Goal: Transaction & Acquisition: Purchase product/service

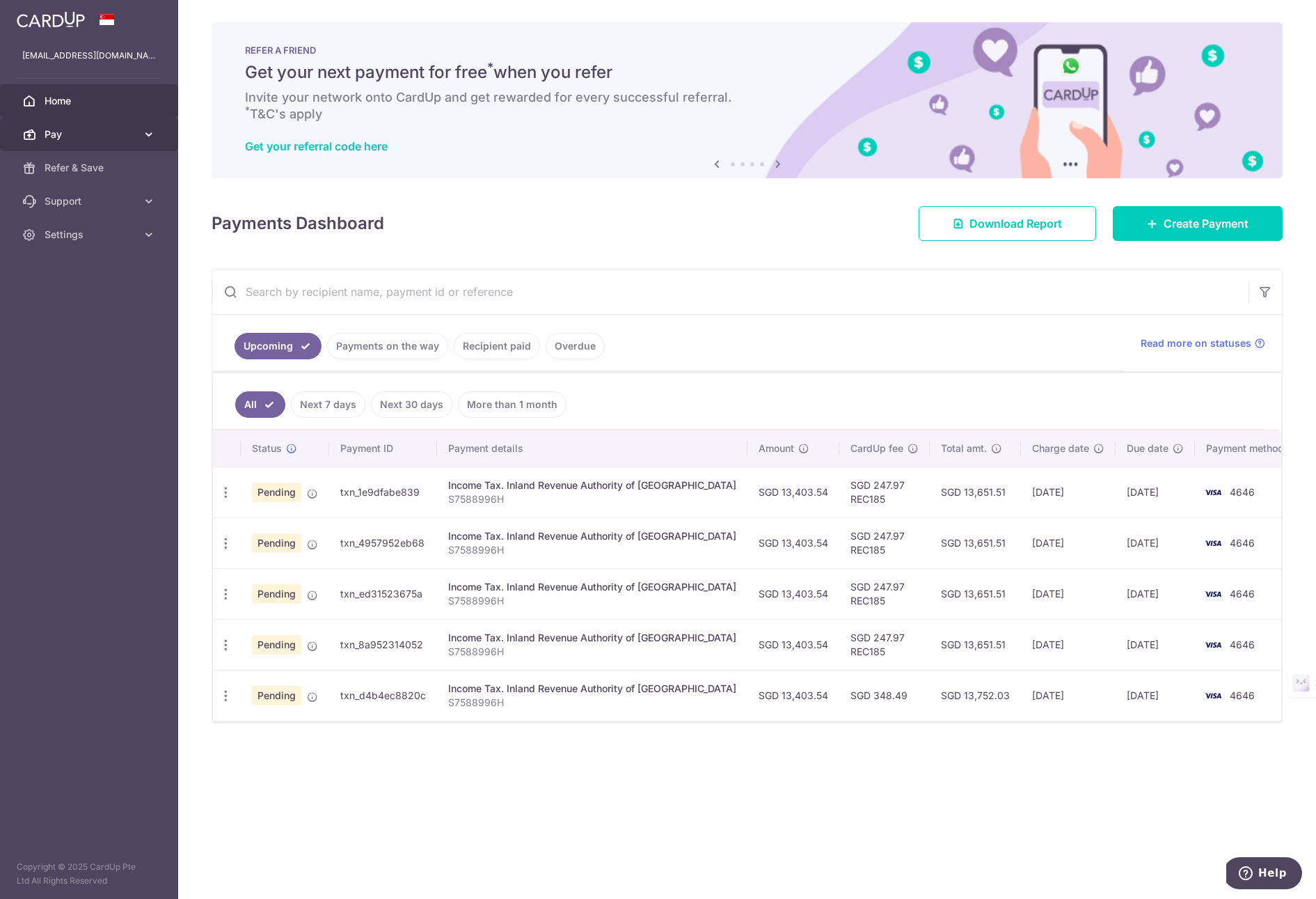
click at [116, 130] on span "Pay" at bounding box center [90, 134] width 91 height 14
click at [69, 169] on span "Payments" at bounding box center [90, 168] width 91 height 14
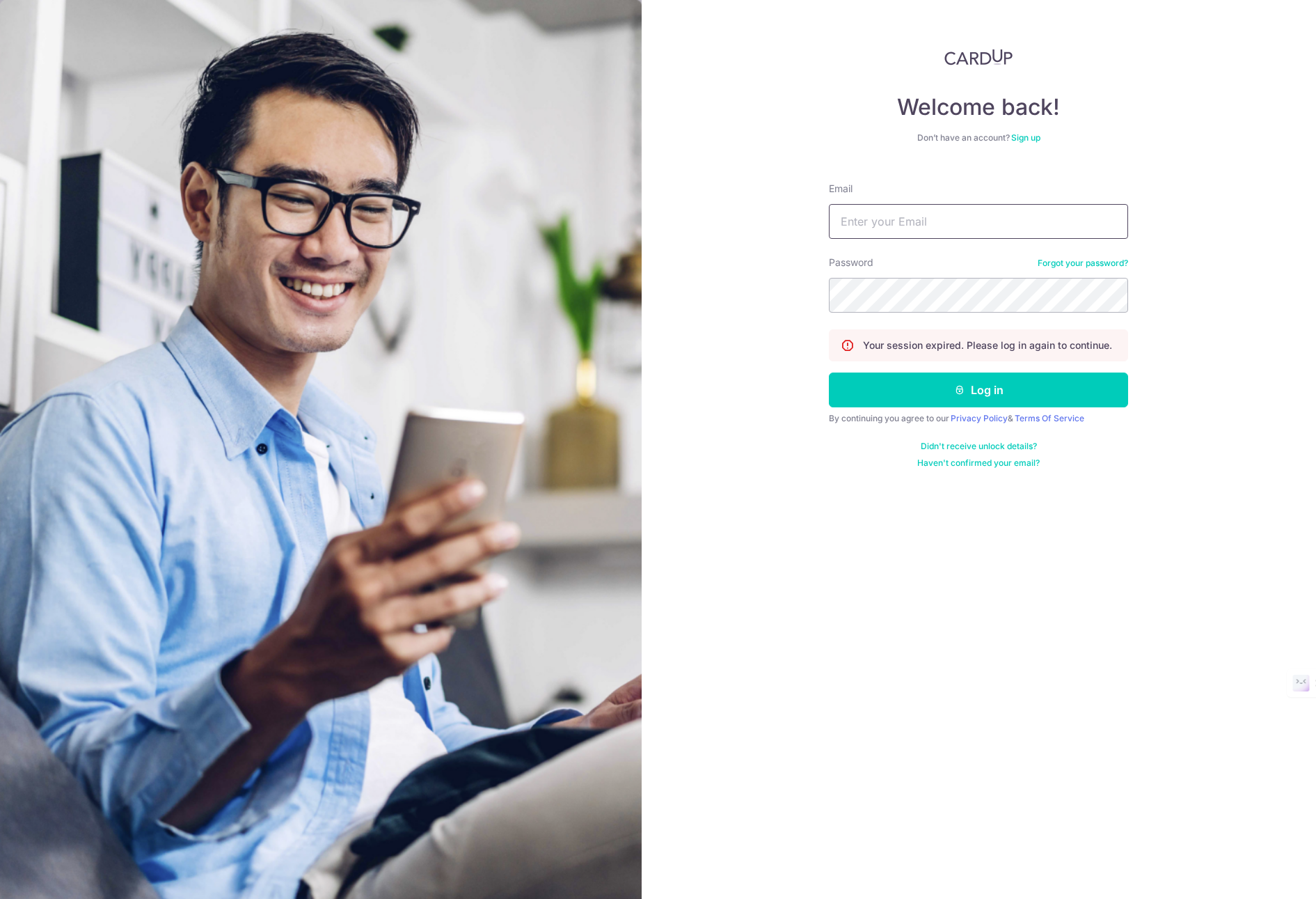
type input "chooake@yahoo.com"
click at [829, 372] on button "Log in" at bounding box center [978, 389] width 299 height 35
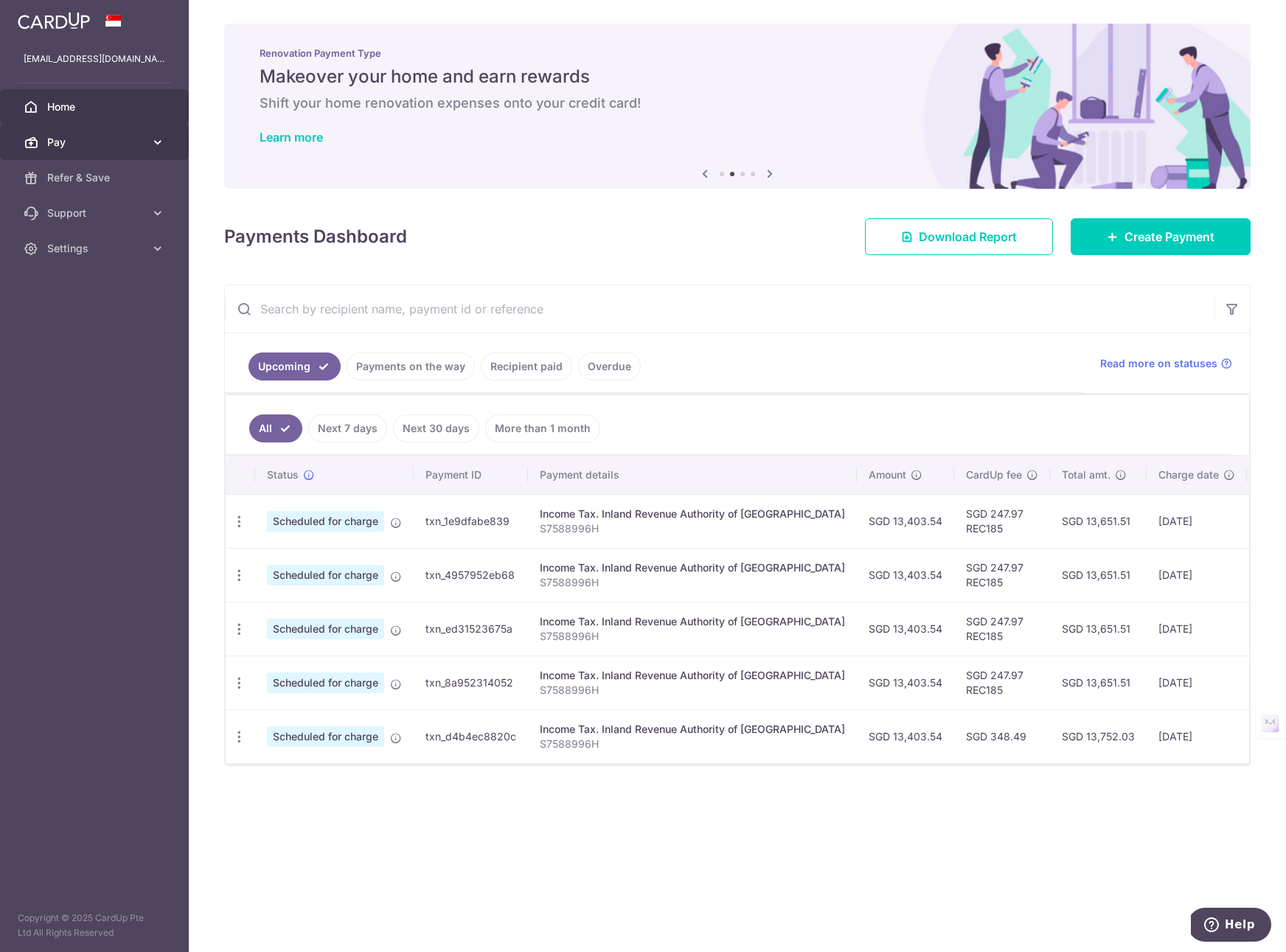
click at [148, 142] on link "Pay" at bounding box center [94, 142] width 189 height 35
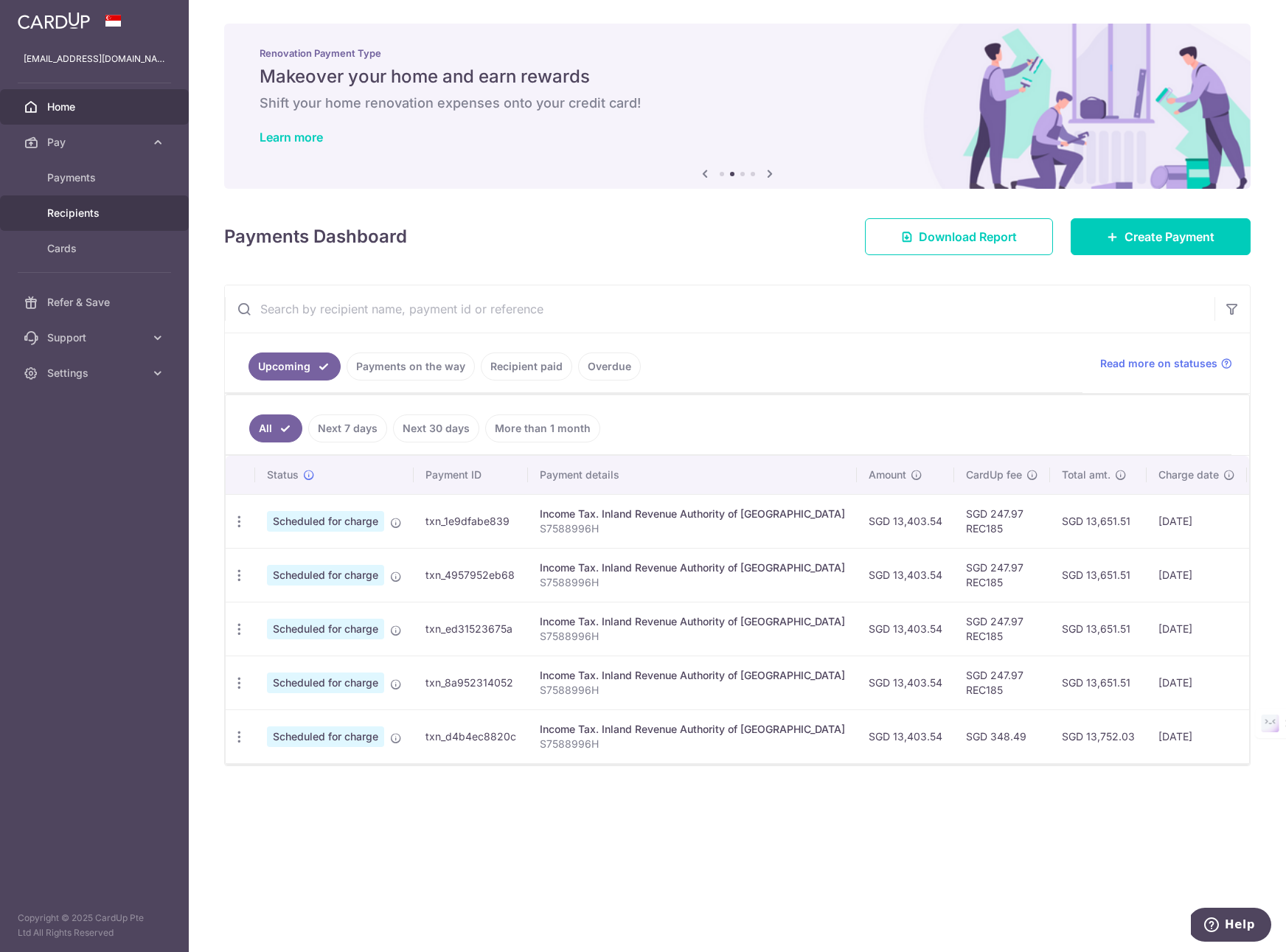
click at [77, 221] on link "Recipients" at bounding box center [94, 213] width 189 height 35
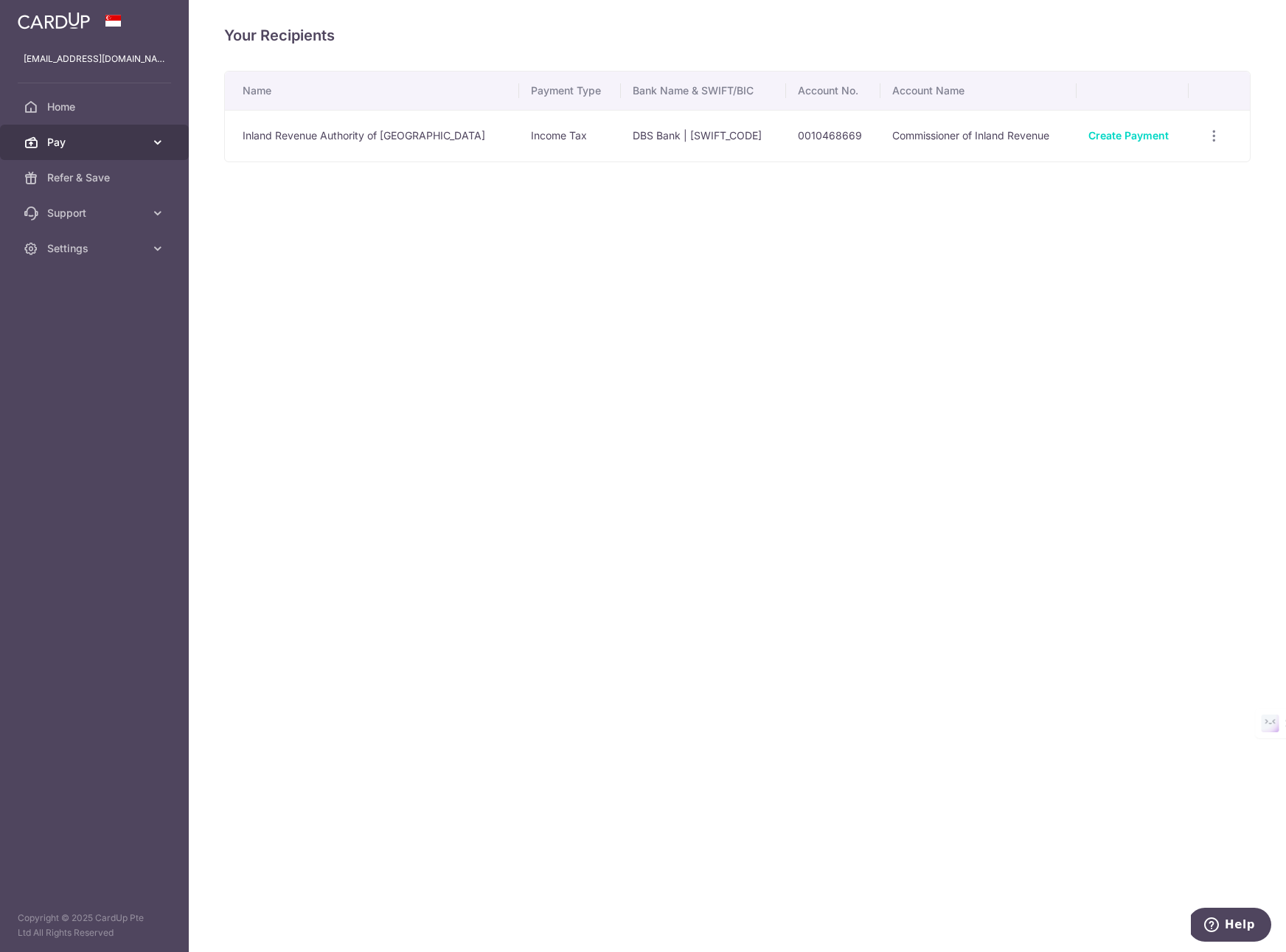
click at [145, 146] on link "Pay" at bounding box center [94, 142] width 189 height 35
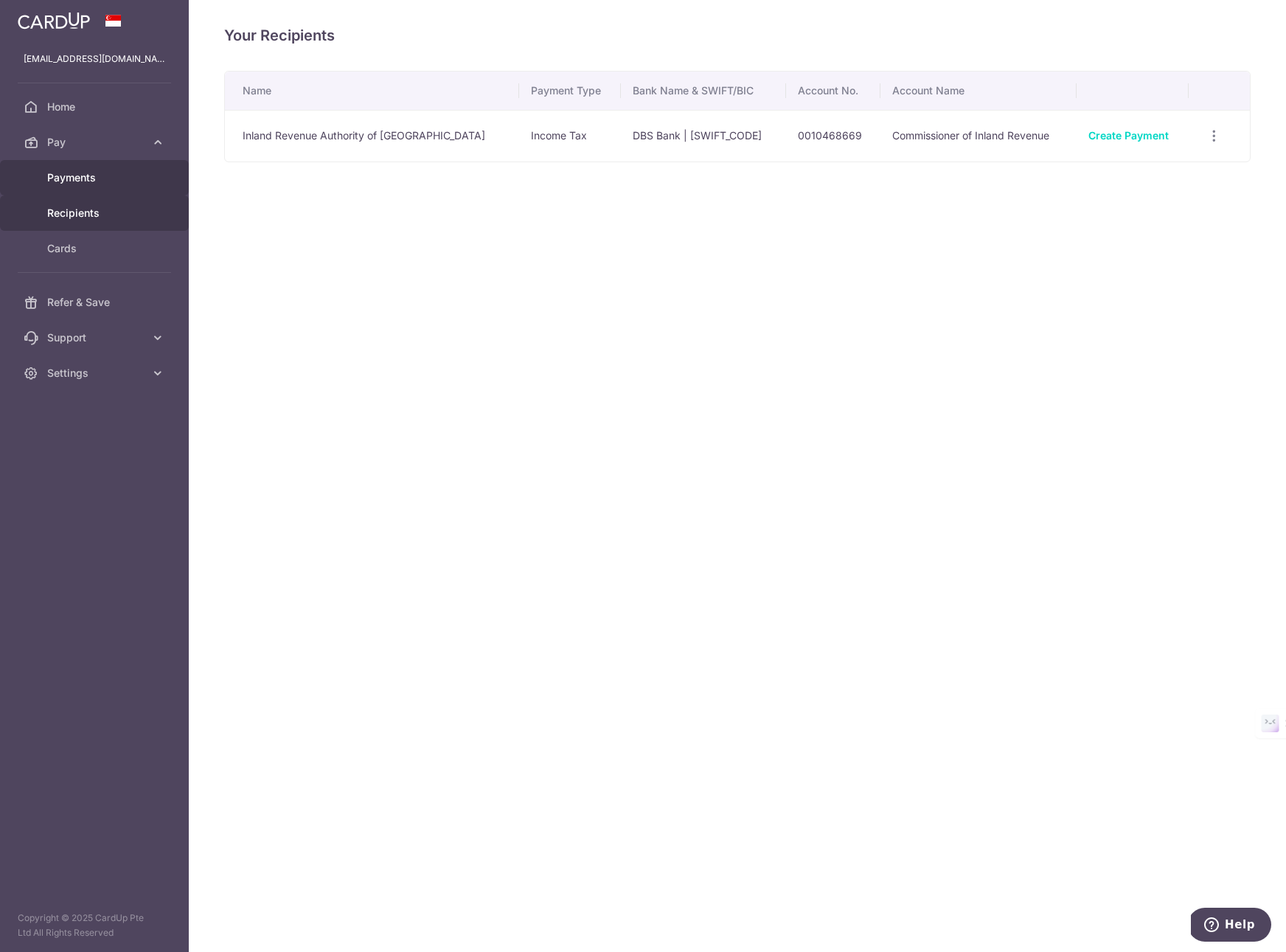
click at [98, 172] on span "Payments" at bounding box center [95, 178] width 97 height 14
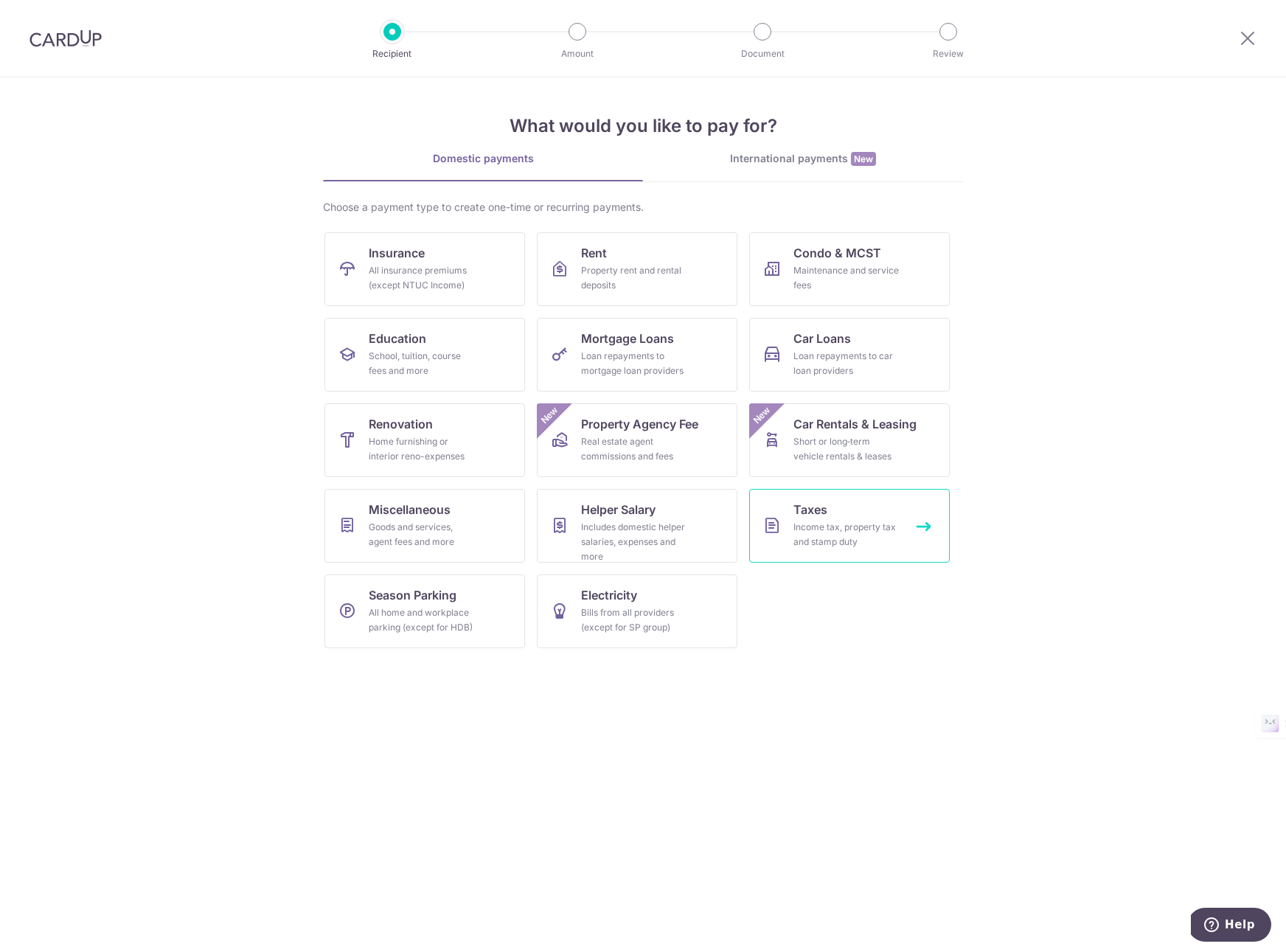
click at [853, 535] on div "Income tax, property tax and stamp duty" at bounding box center [846, 534] width 106 height 30
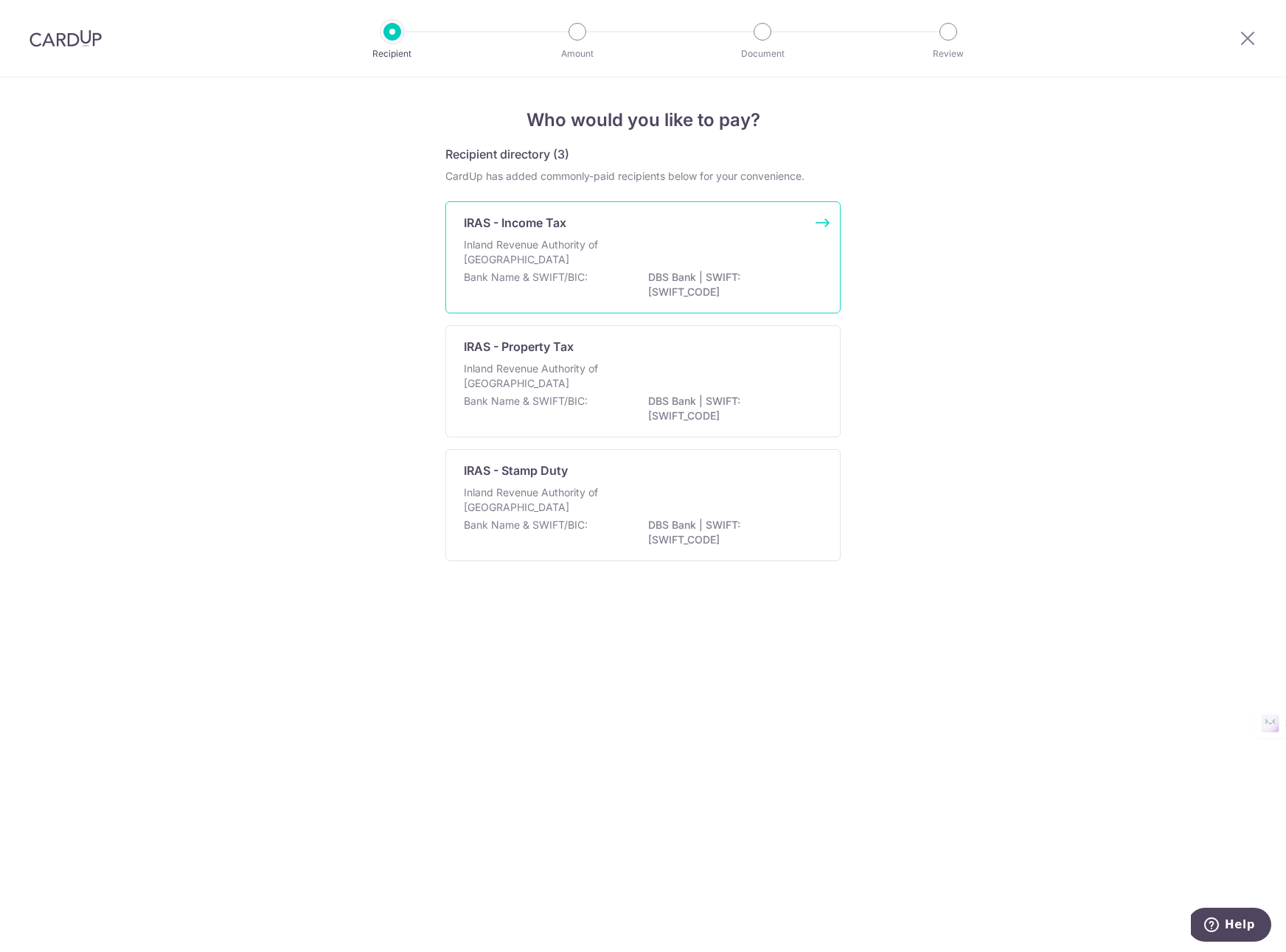
click at [746, 281] on p "DBS Bank | SWIFT: [SWIFT_CODE]" at bounding box center [730, 284] width 165 height 30
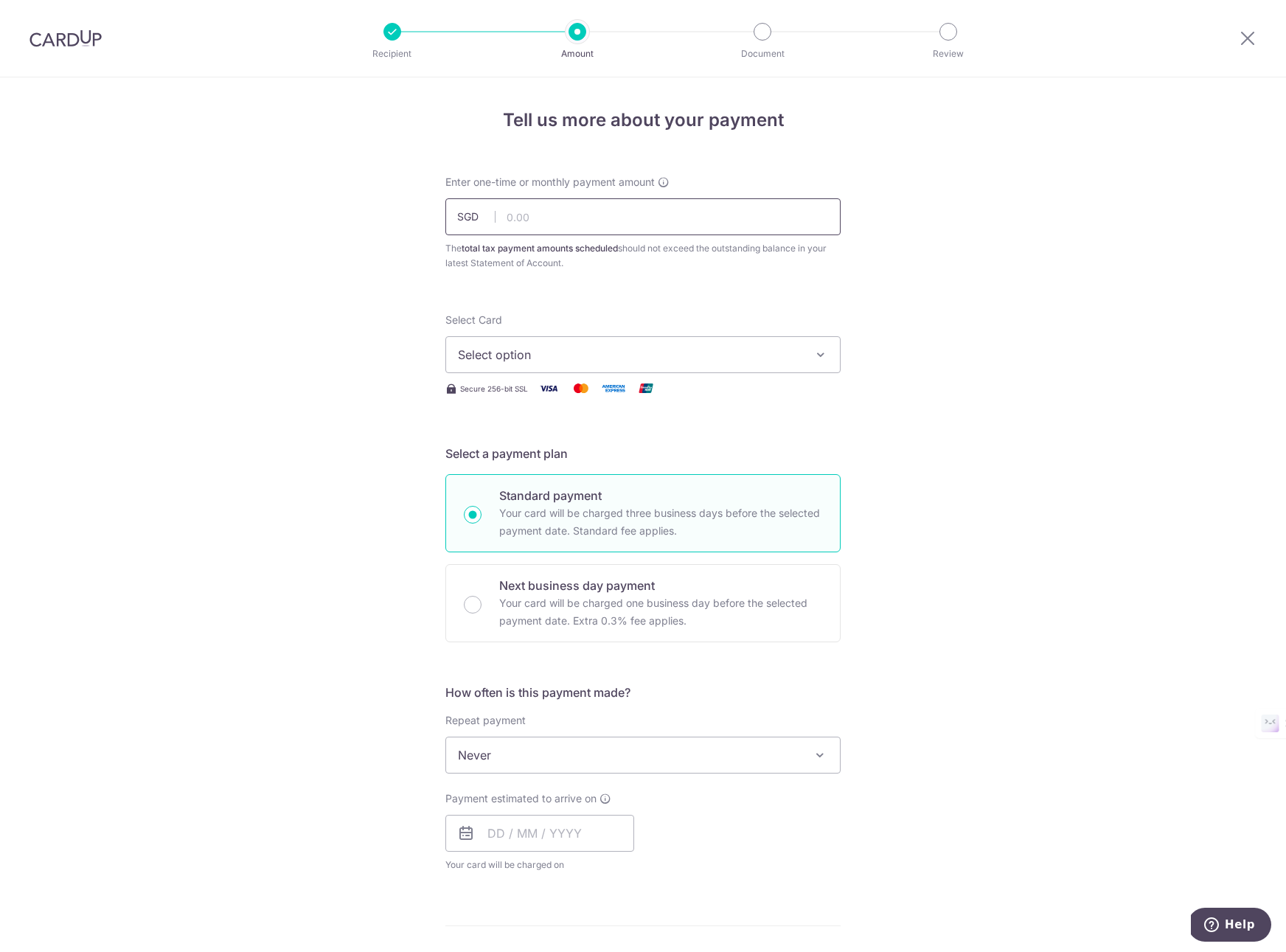
click at [590, 226] on input "text" at bounding box center [643, 216] width 395 height 37
type input "504.00"
click at [357, 274] on div "Tell us more about your payment Enter one-time or monthly payment amount SGD 50…" at bounding box center [643, 761] width 1286 height 1369
click at [548, 352] on span "Select option" at bounding box center [629, 355] width 343 height 18
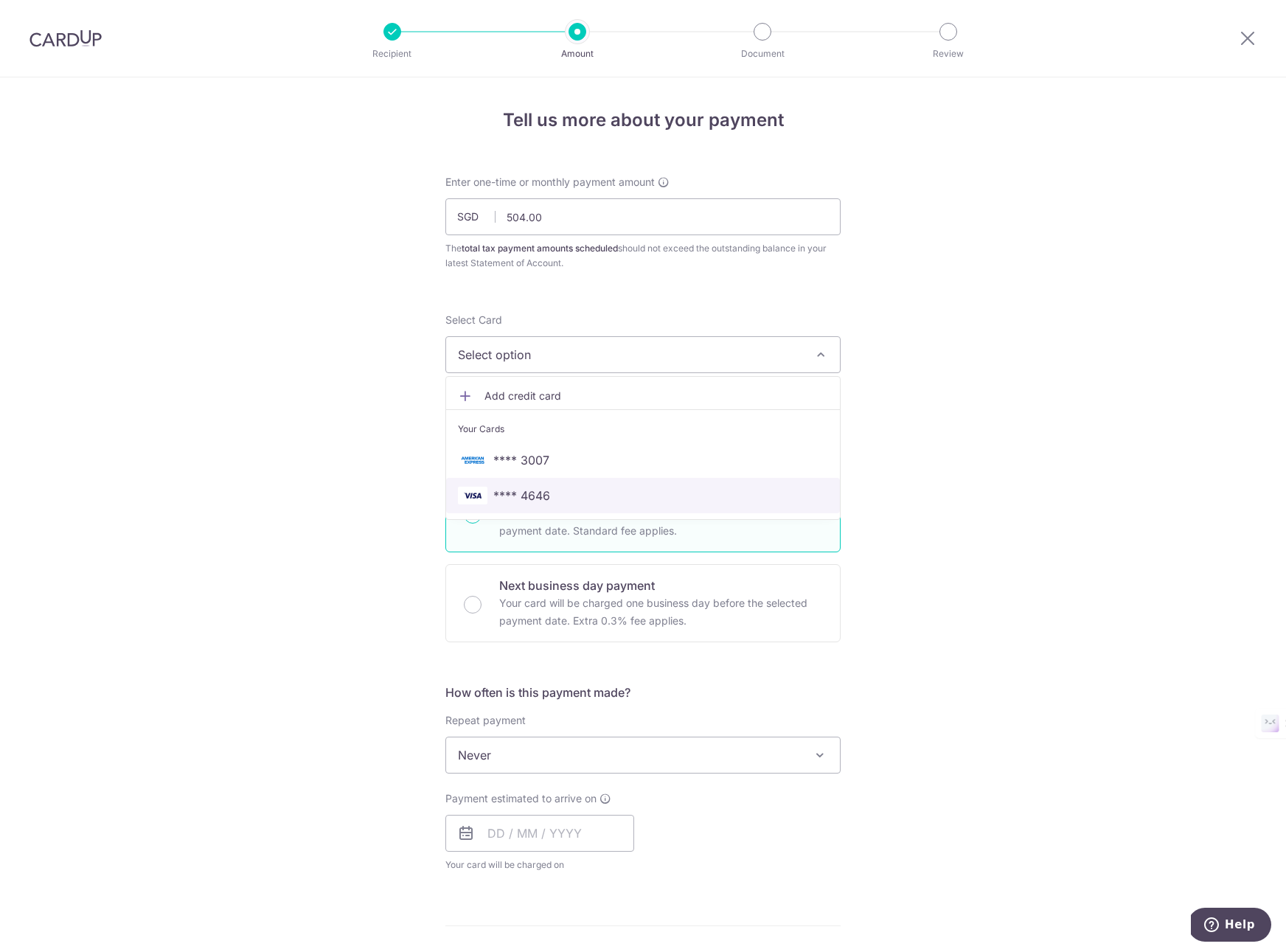
click at [509, 495] on span "**** 4646" at bounding box center [521, 495] width 57 height 18
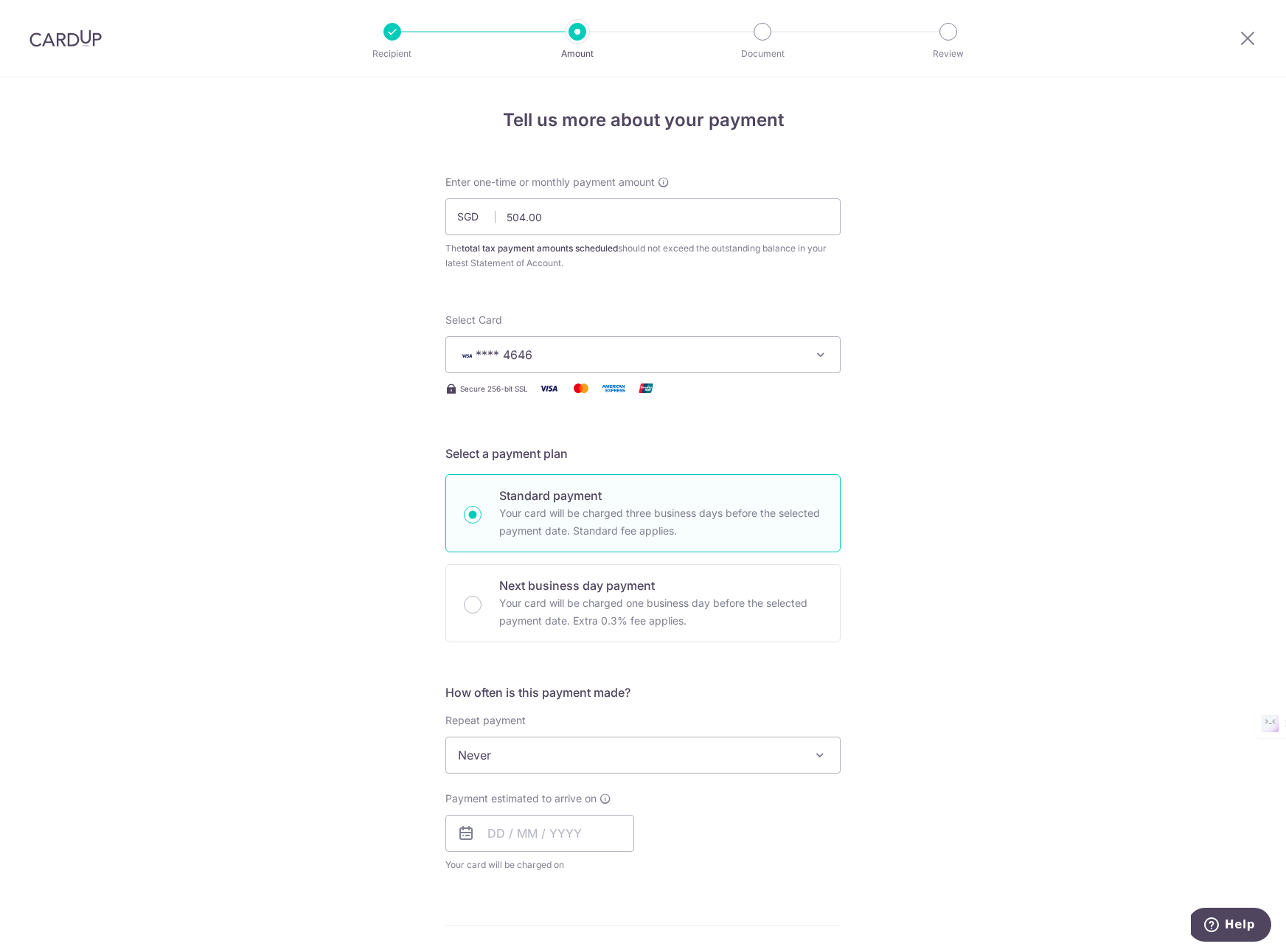
click at [339, 476] on div "Tell us more about your payment Enter one-time or monthly payment amount SGD 50…" at bounding box center [643, 761] width 1286 height 1369
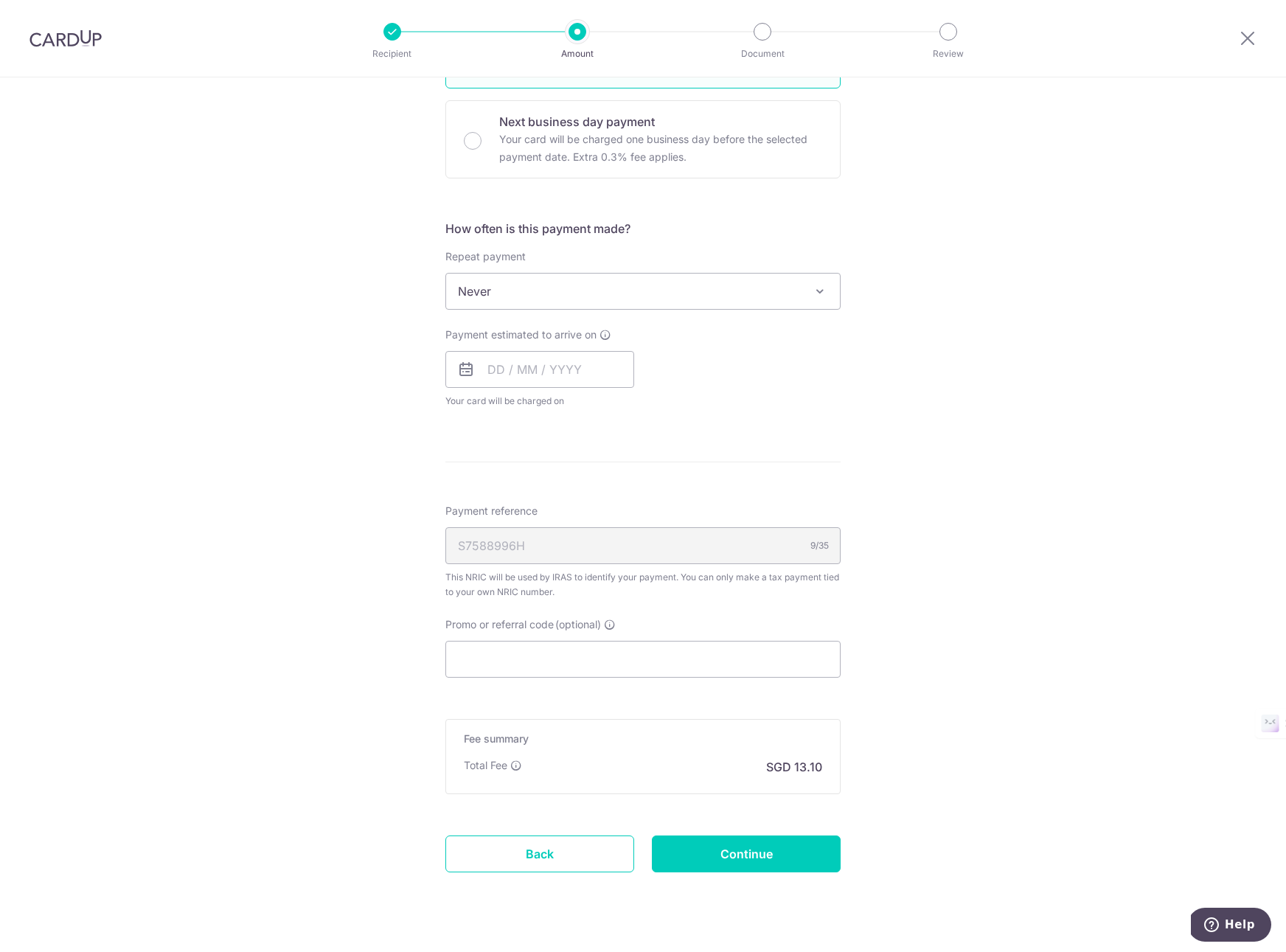
scroll to position [495, 0]
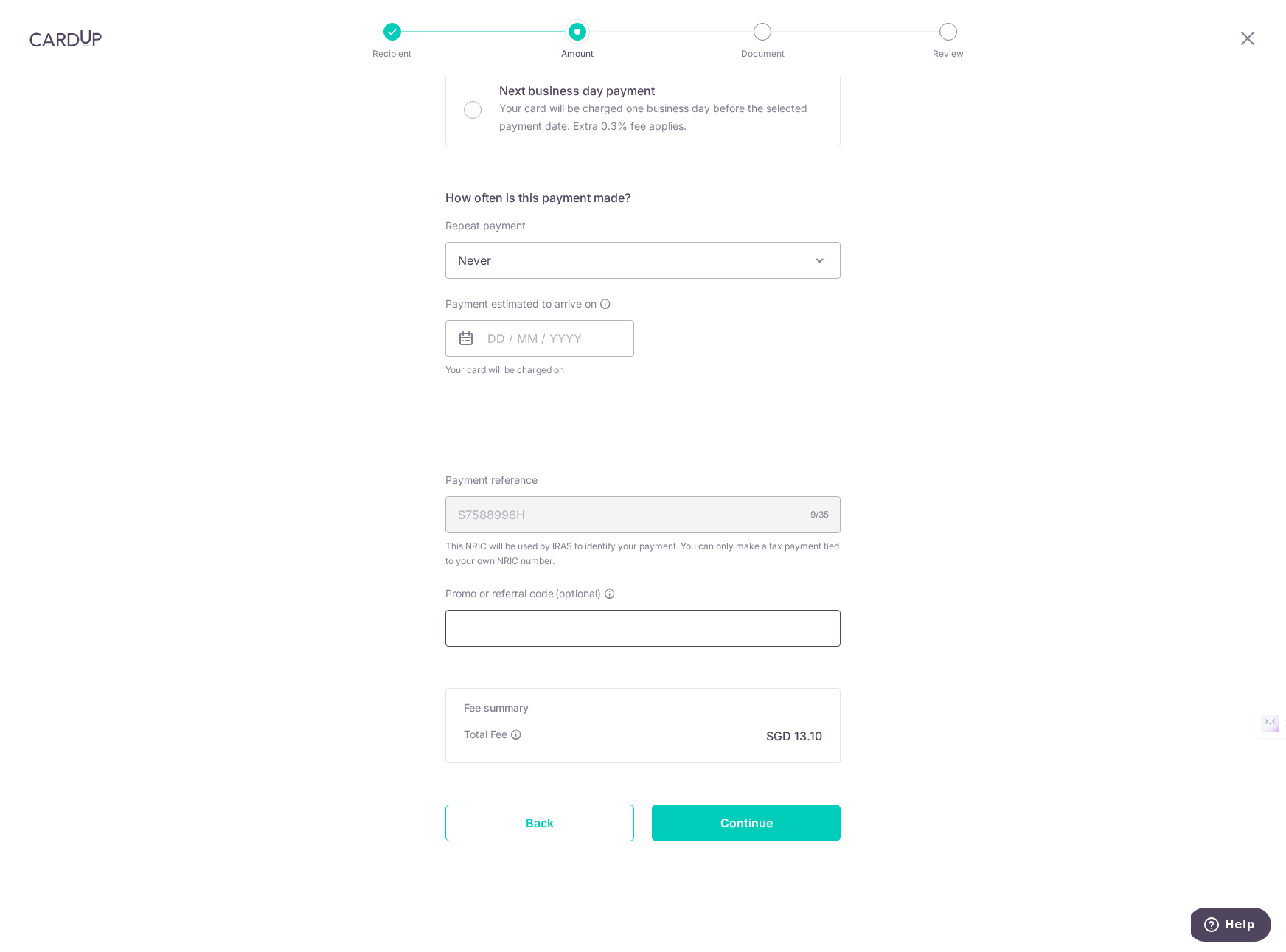
click at [492, 629] on input "Promo or referral code (optional)" at bounding box center [643, 628] width 395 height 37
paste input "MILELION"
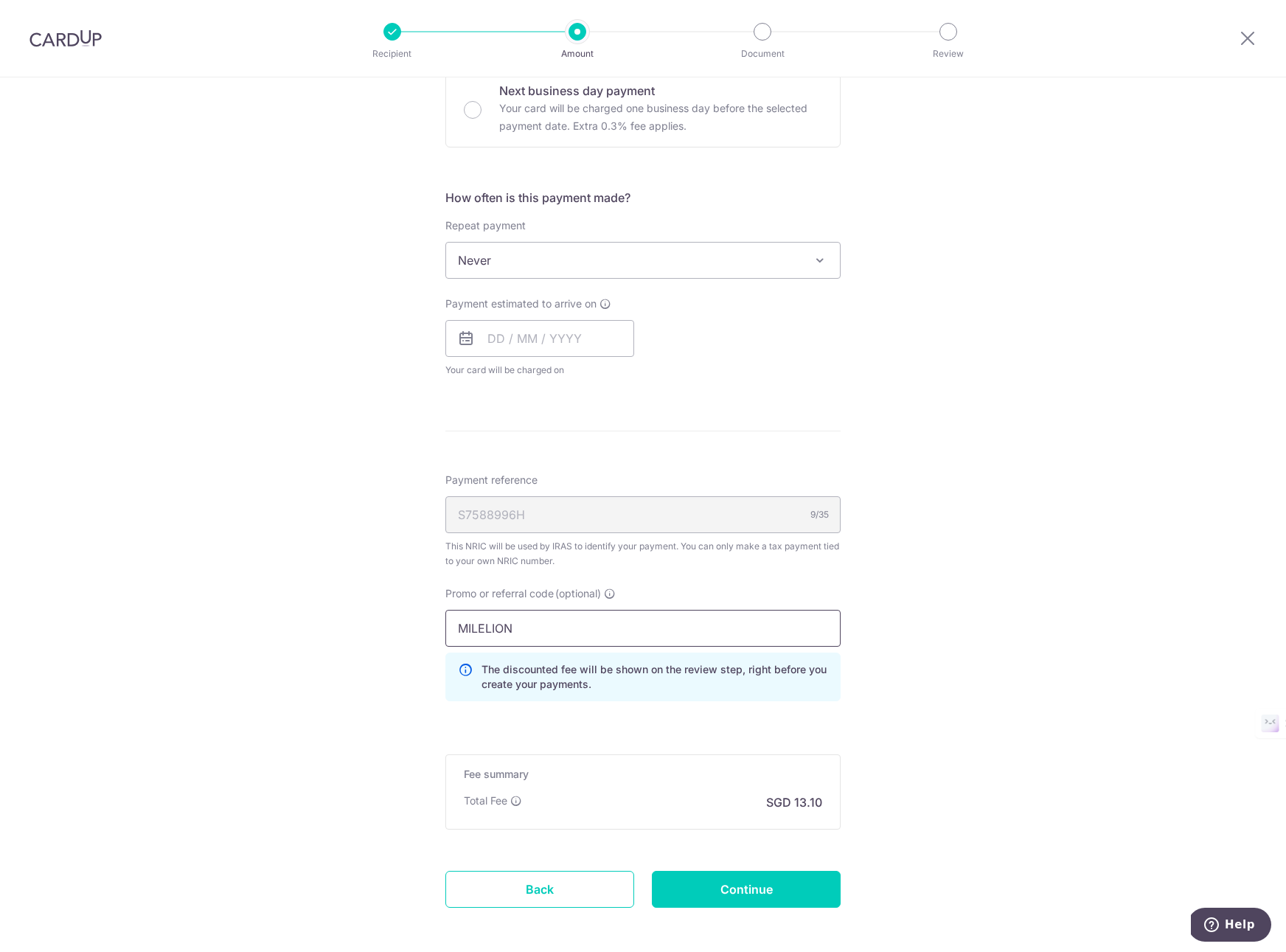
type input "MILELION"
click at [384, 647] on div "Tell us more about your payment Enter one-time or monthly payment amount SGD 50…" at bounding box center [643, 300] width 1286 height 1435
click at [791, 892] on input "Continue" at bounding box center [746, 889] width 189 height 37
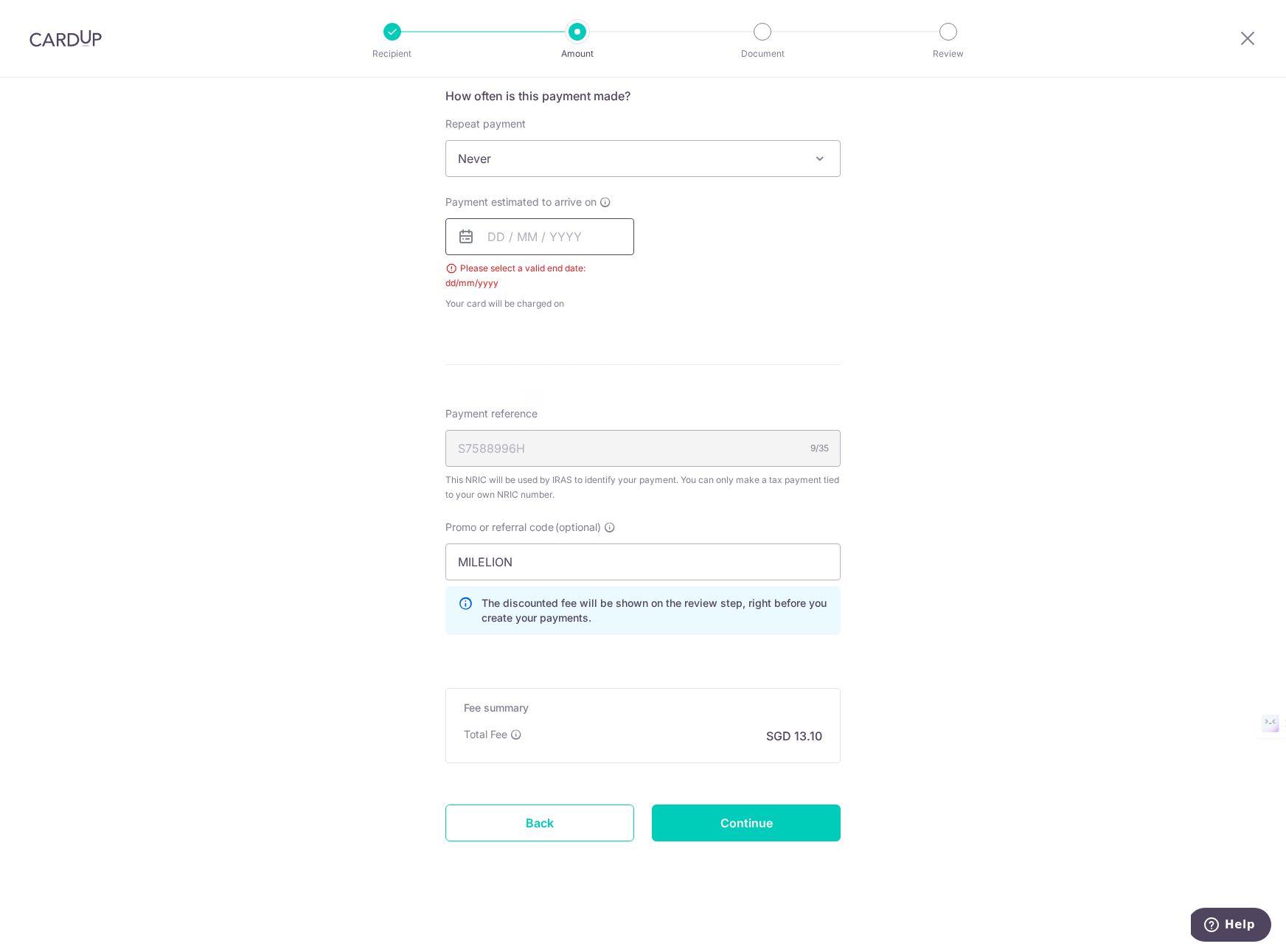
click at [585, 228] on input "text" at bounding box center [539, 236] width 189 height 37
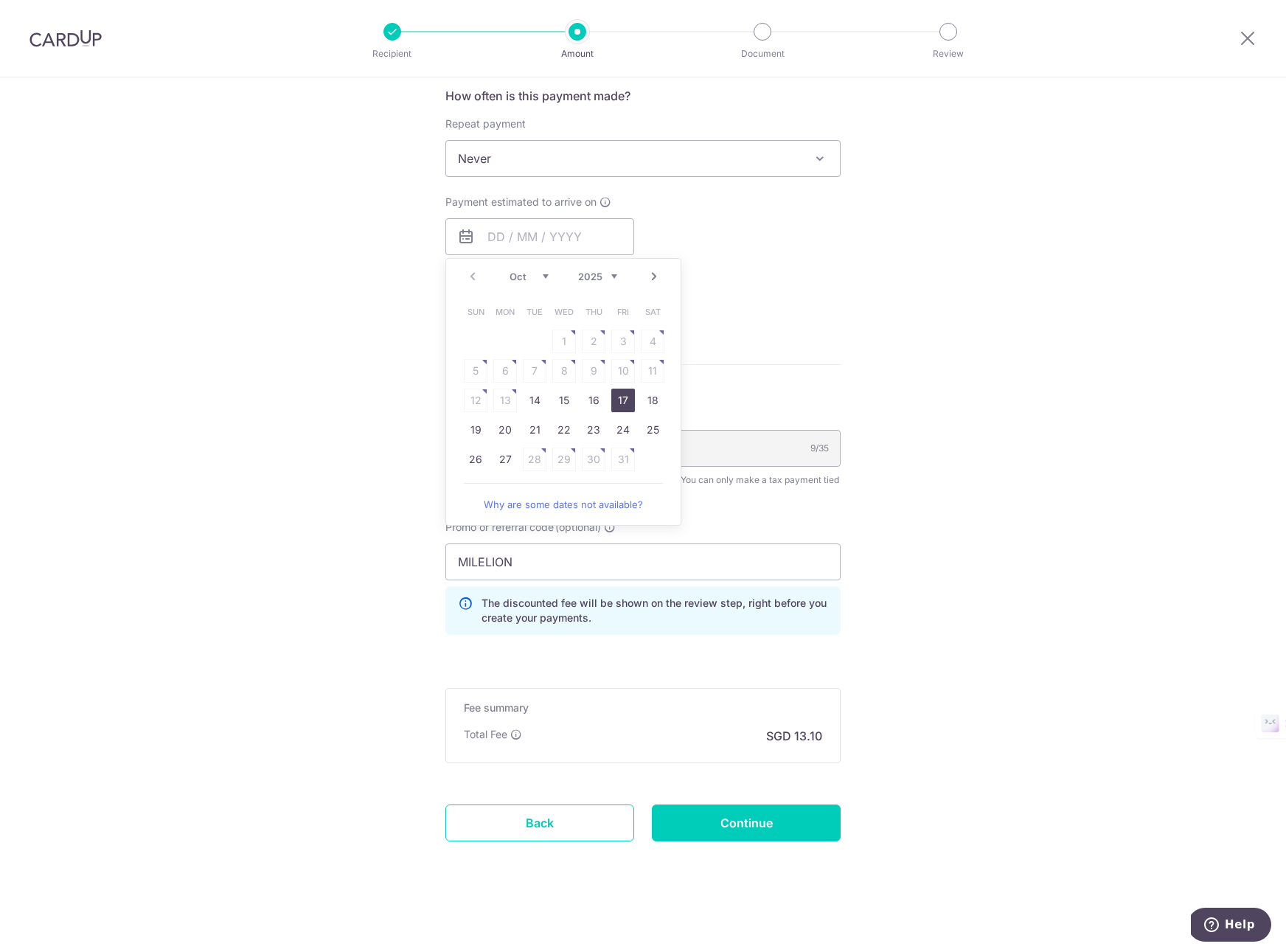
click at [618, 401] on link "17" at bounding box center [624, 400] width 24 height 24
type input "[DATE]"
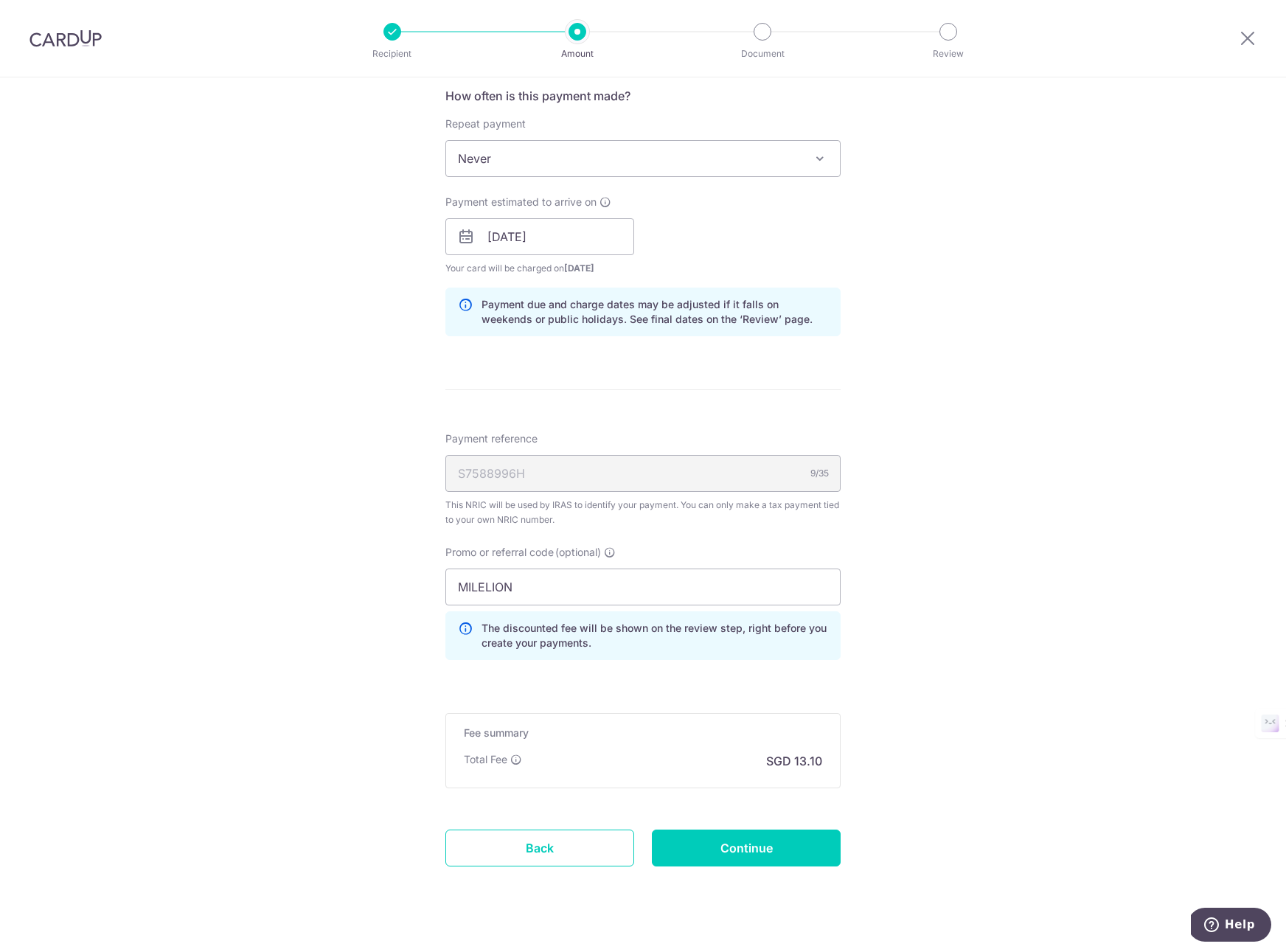
click at [944, 391] on div "Tell us more about your payment Enter one-time or monthly payment amount SGD 50…" at bounding box center [643, 228] width 1286 height 1495
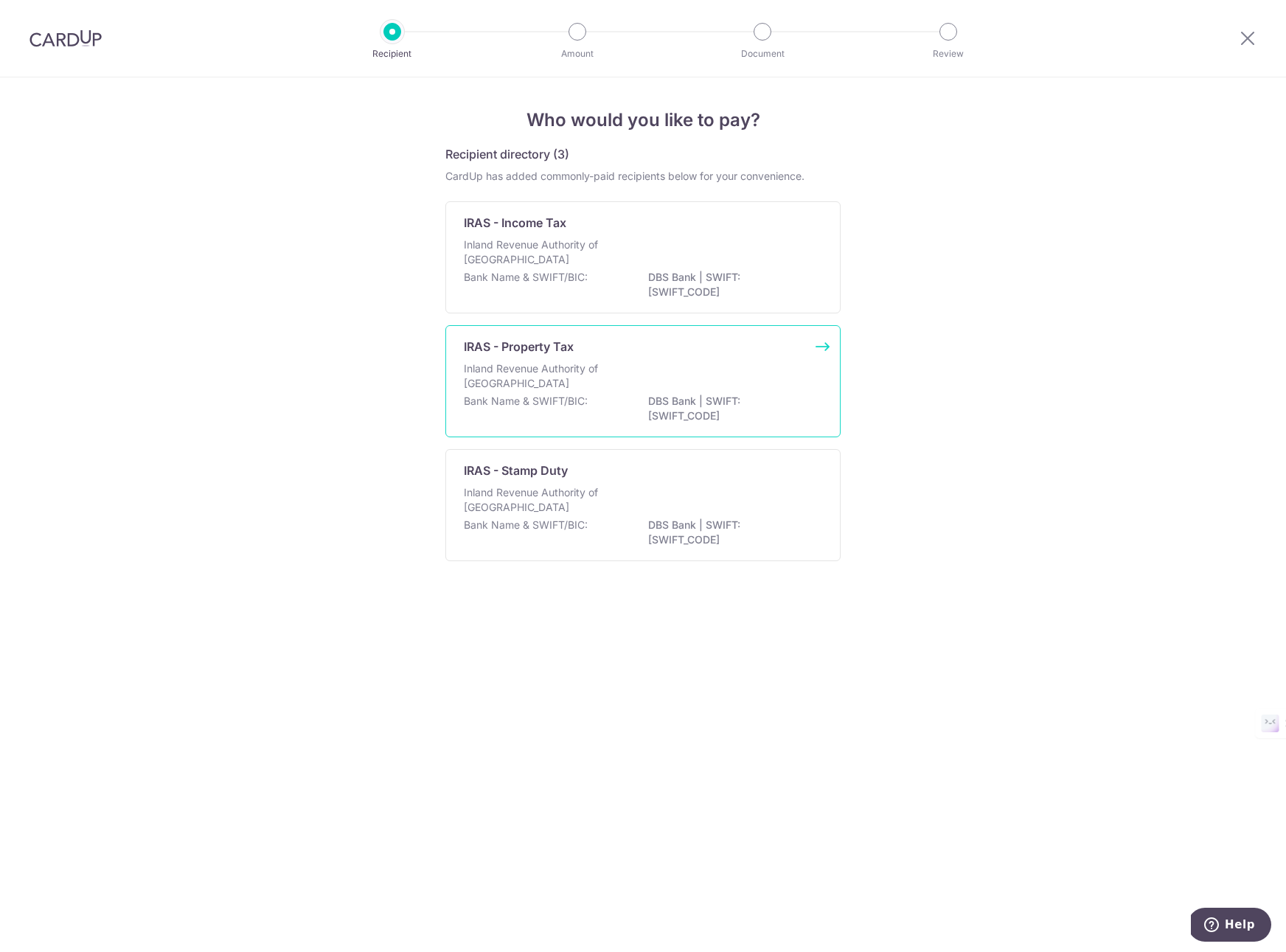
click at [584, 372] on p "Inland Revenue Authority of Singapore" at bounding box center [542, 376] width 157 height 30
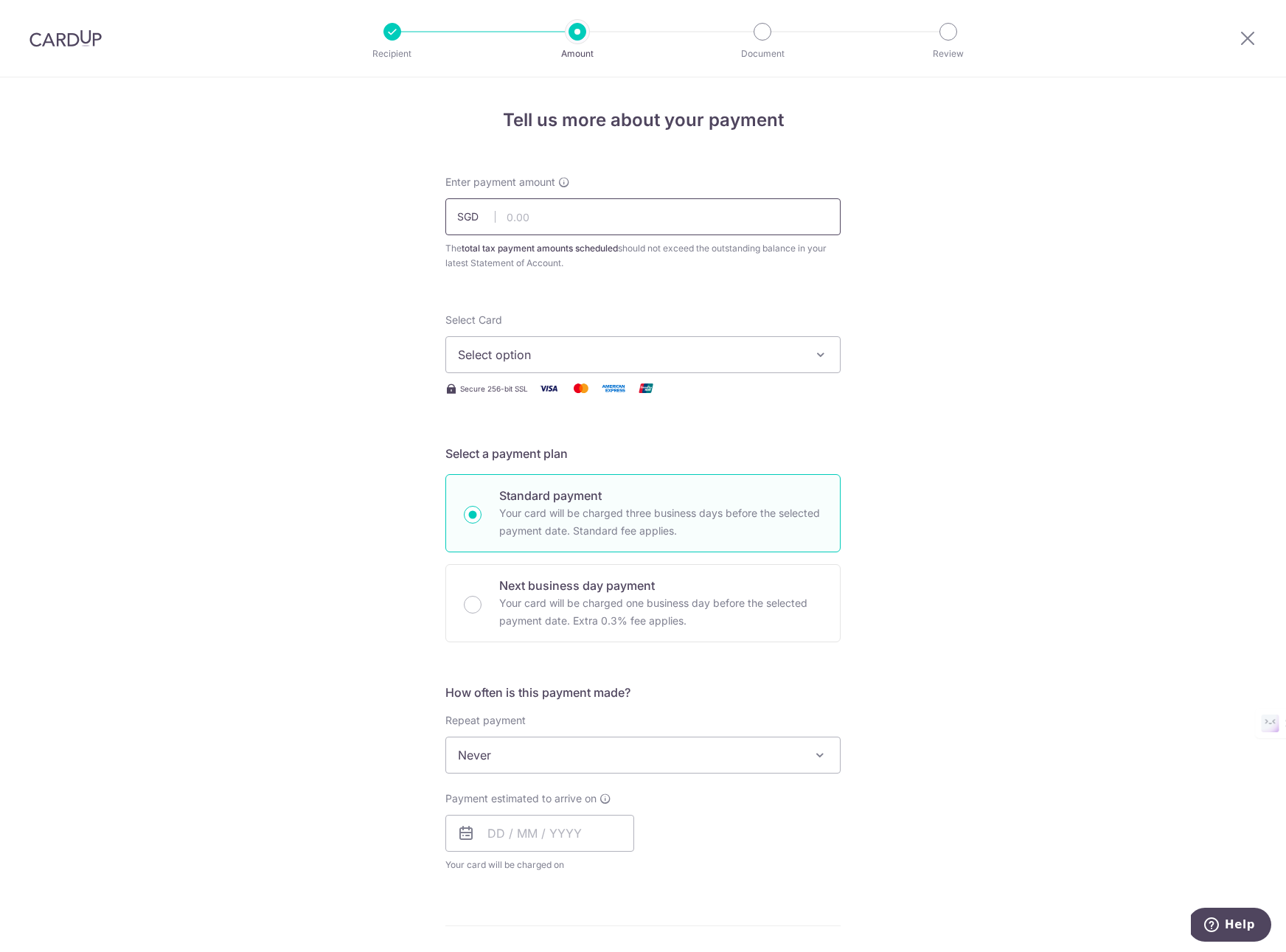
type input "504.00"
click at [504, 362] on span "Select option" at bounding box center [629, 355] width 343 height 18
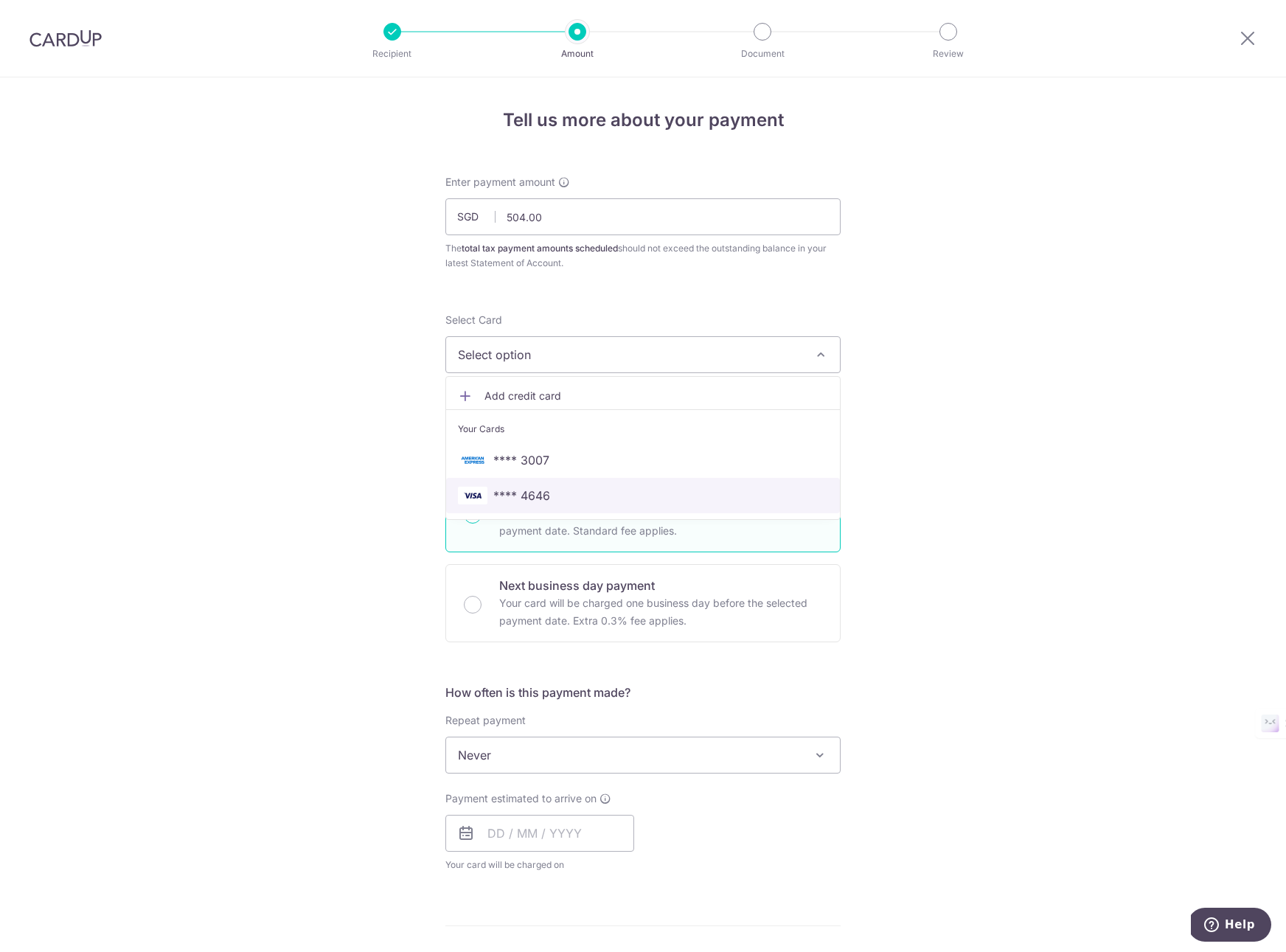
click at [505, 493] on span "**** 4646" at bounding box center [521, 495] width 57 height 18
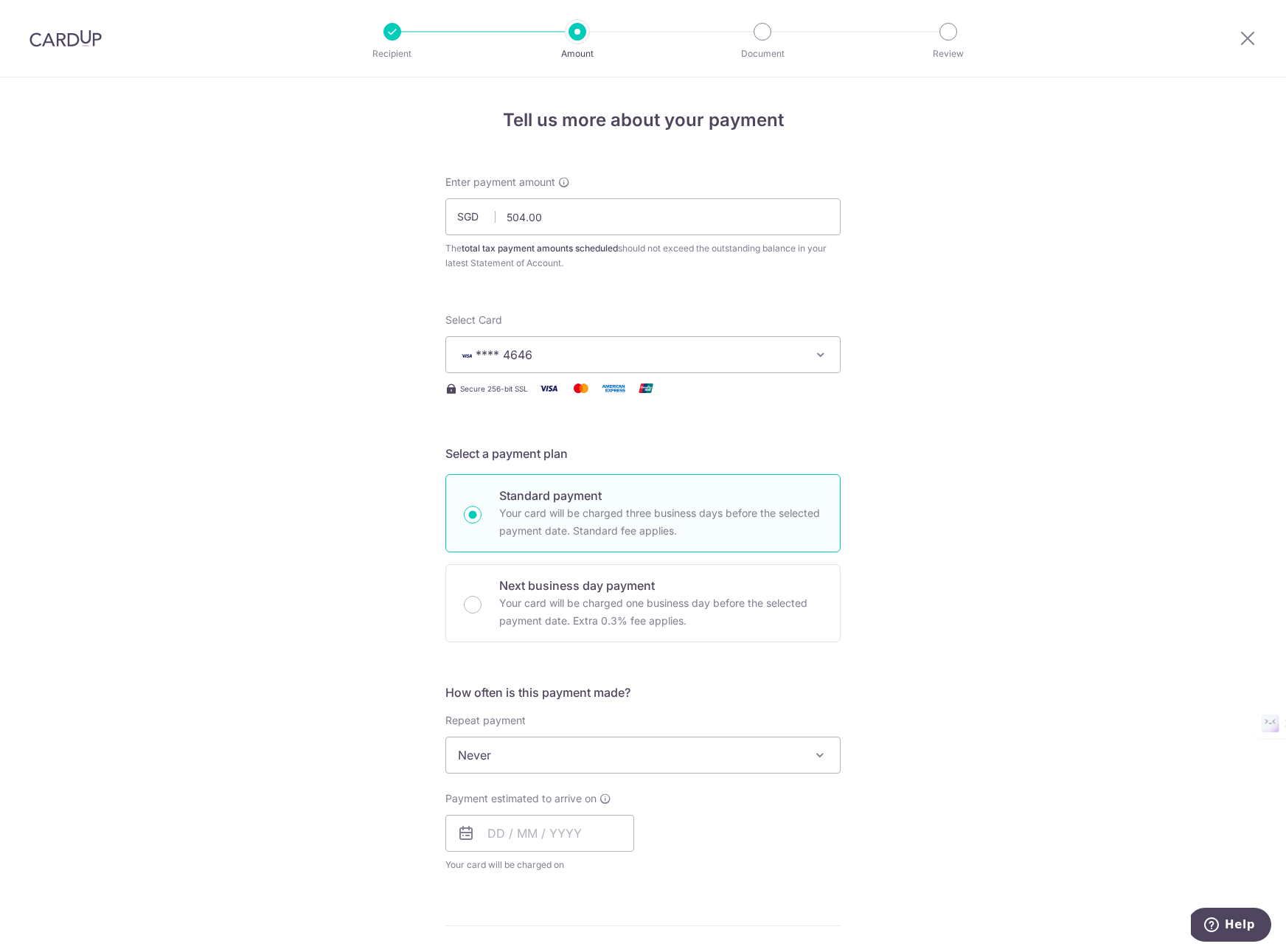
click at [355, 536] on div "Tell us more about your payment Enter payment amount SGD 504.00 504.00 The tota…" at bounding box center [643, 761] width 1286 height 1369
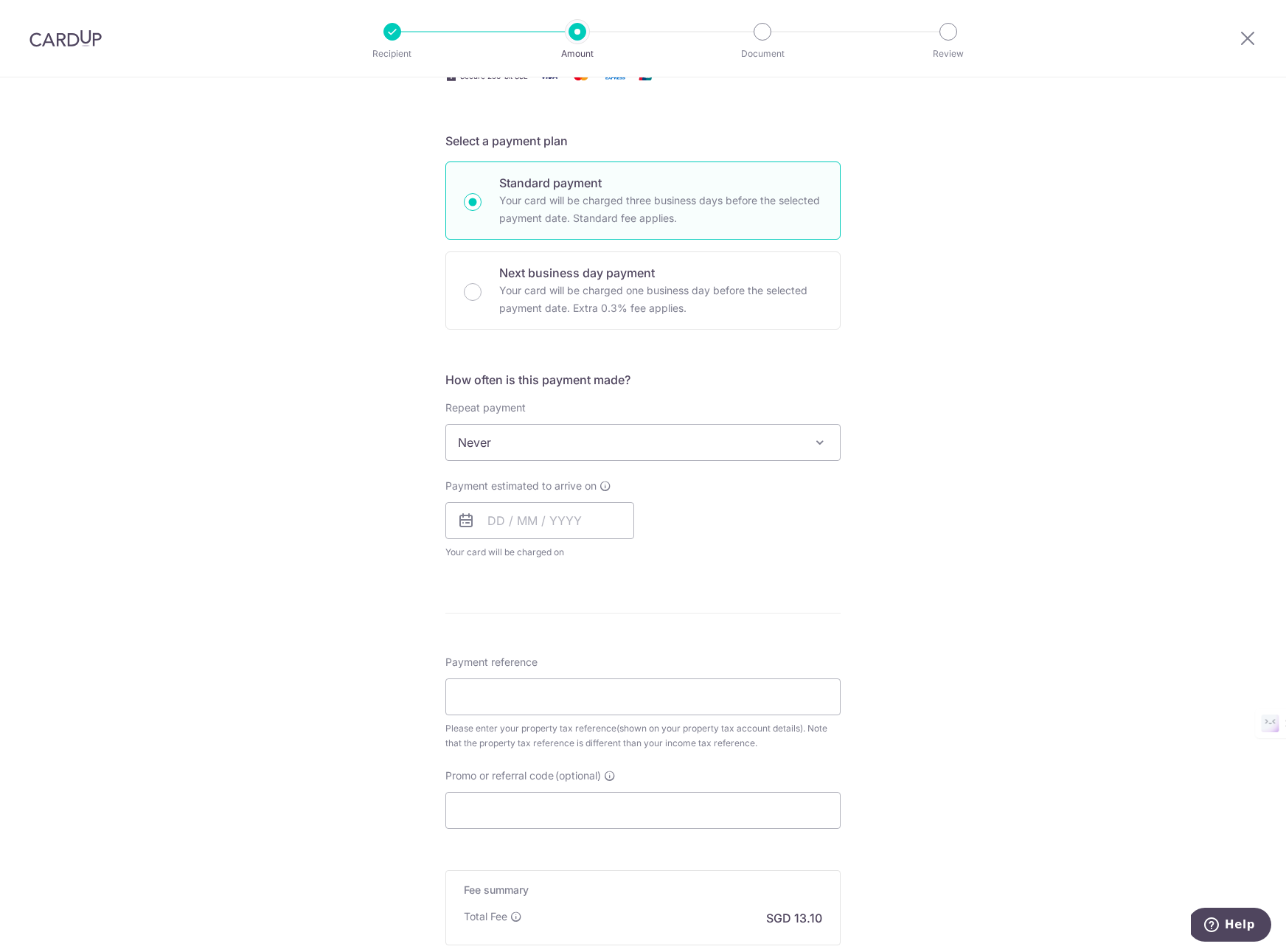
scroll to position [358, 0]
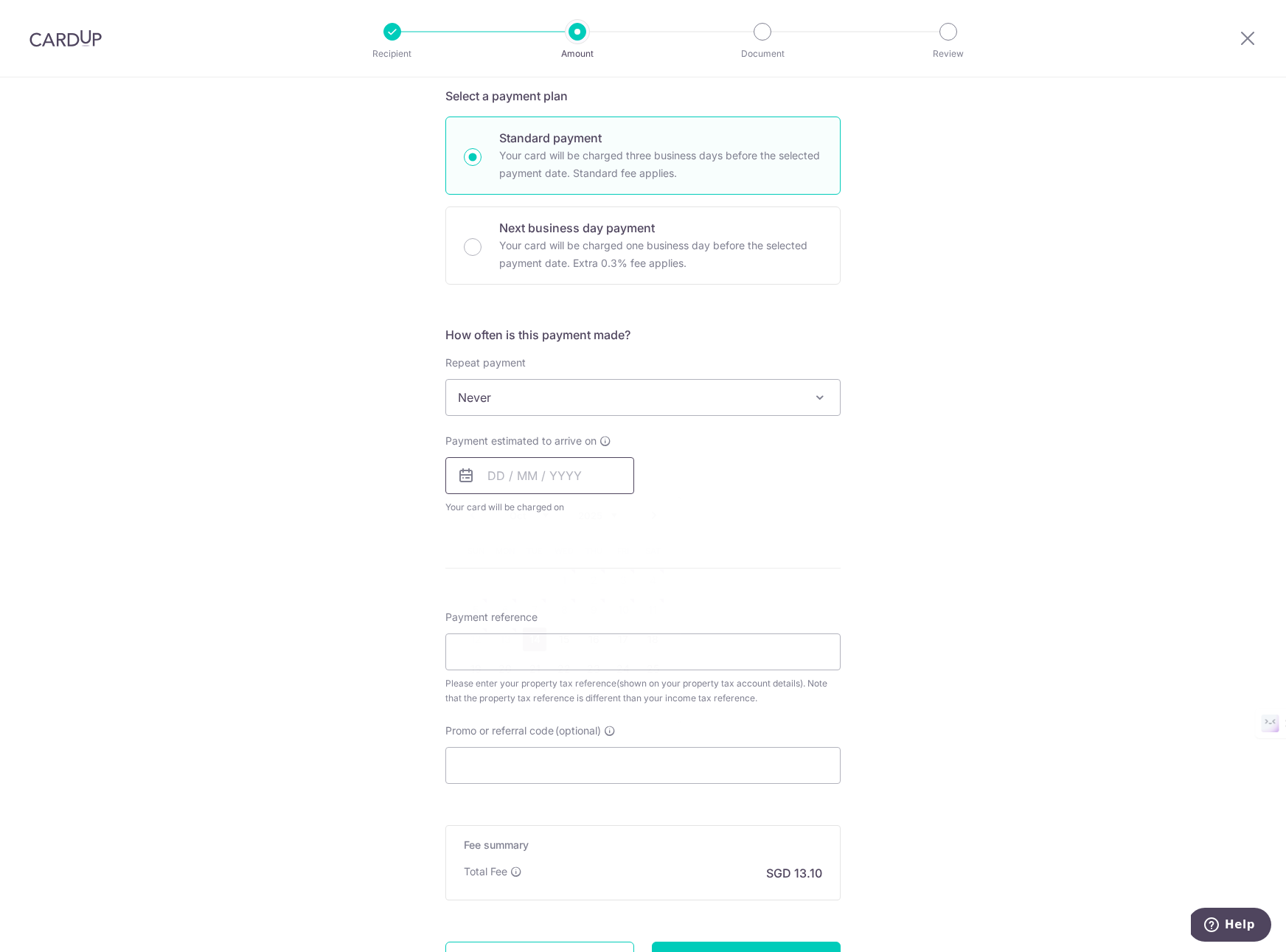
click at [564, 470] on input "text" at bounding box center [539, 476] width 189 height 37
click at [624, 637] on link "17" at bounding box center [624, 639] width 24 height 24
type input "[DATE]"
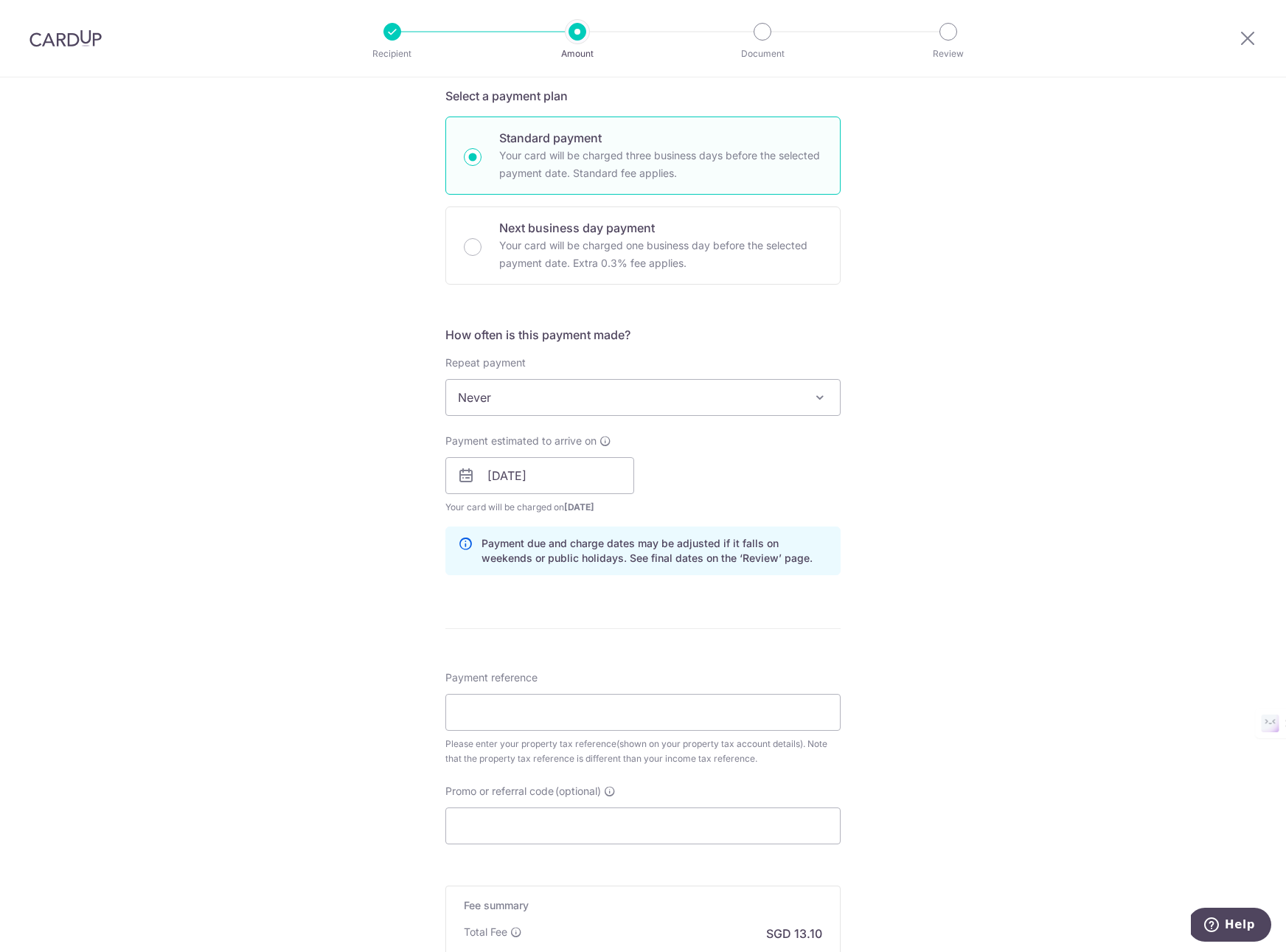
click at [317, 632] on div "Tell us more about your payment Enter payment amount SGD 504.00 504.00 The tota…" at bounding box center [643, 435] width 1286 height 1429
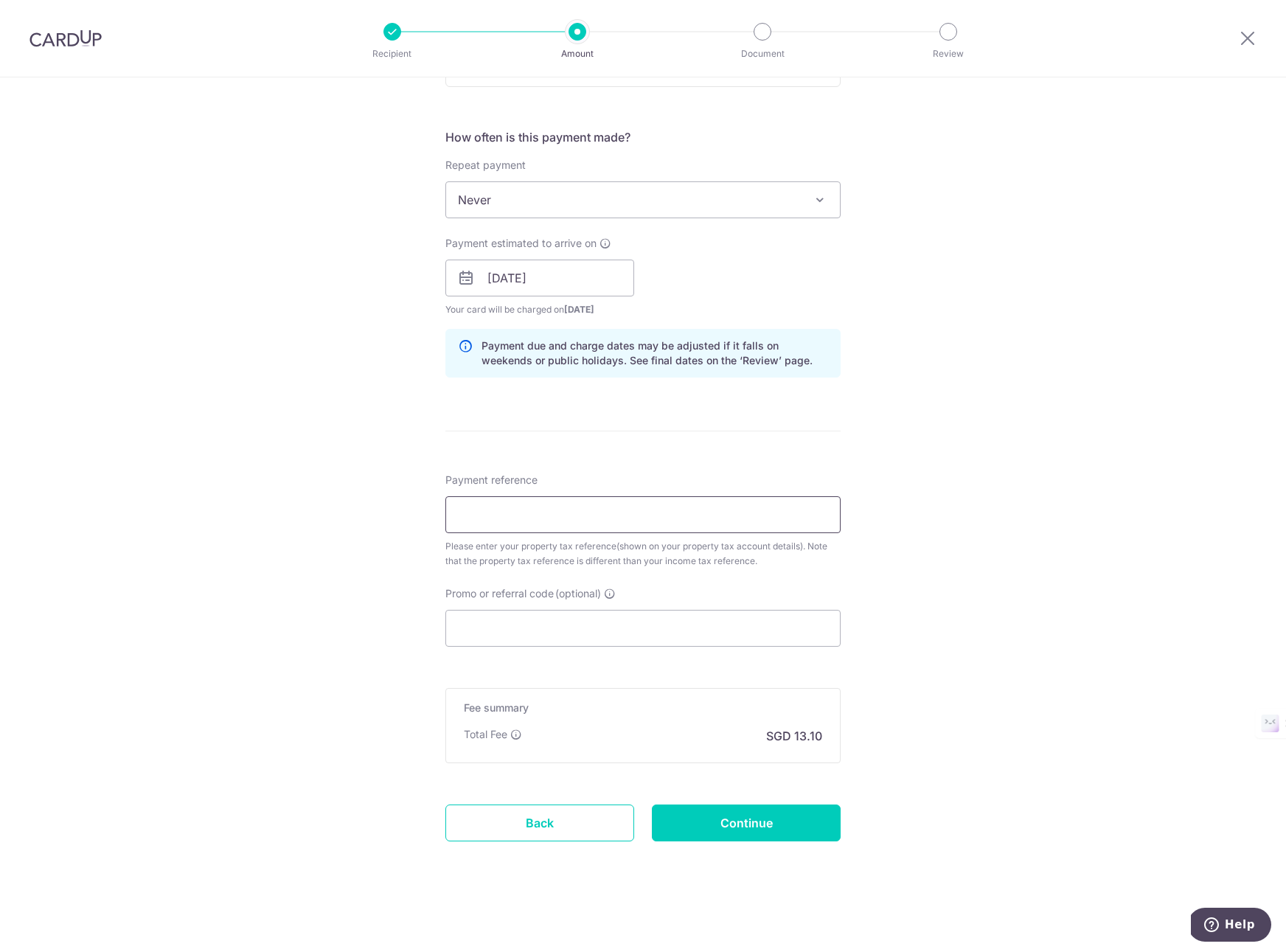
click at [514, 526] on input "Payment reference" at bounding box center [643, 514] width 395 height 37
type input "S7588996"
click at [343, 563] on div "Tell us more about your payment Enter payment amount SGD 504.00 504.00 The tota…" at bounding box center [643, 237] width 1286 height 1429
click at [566, 515] on input "S7588996" at bounding box center [643, 514] width 395 height 37
drag, startPoint x: 538, startPoint y: 517, endPoint x: 421, endPoint y: 517, distance: 117.0
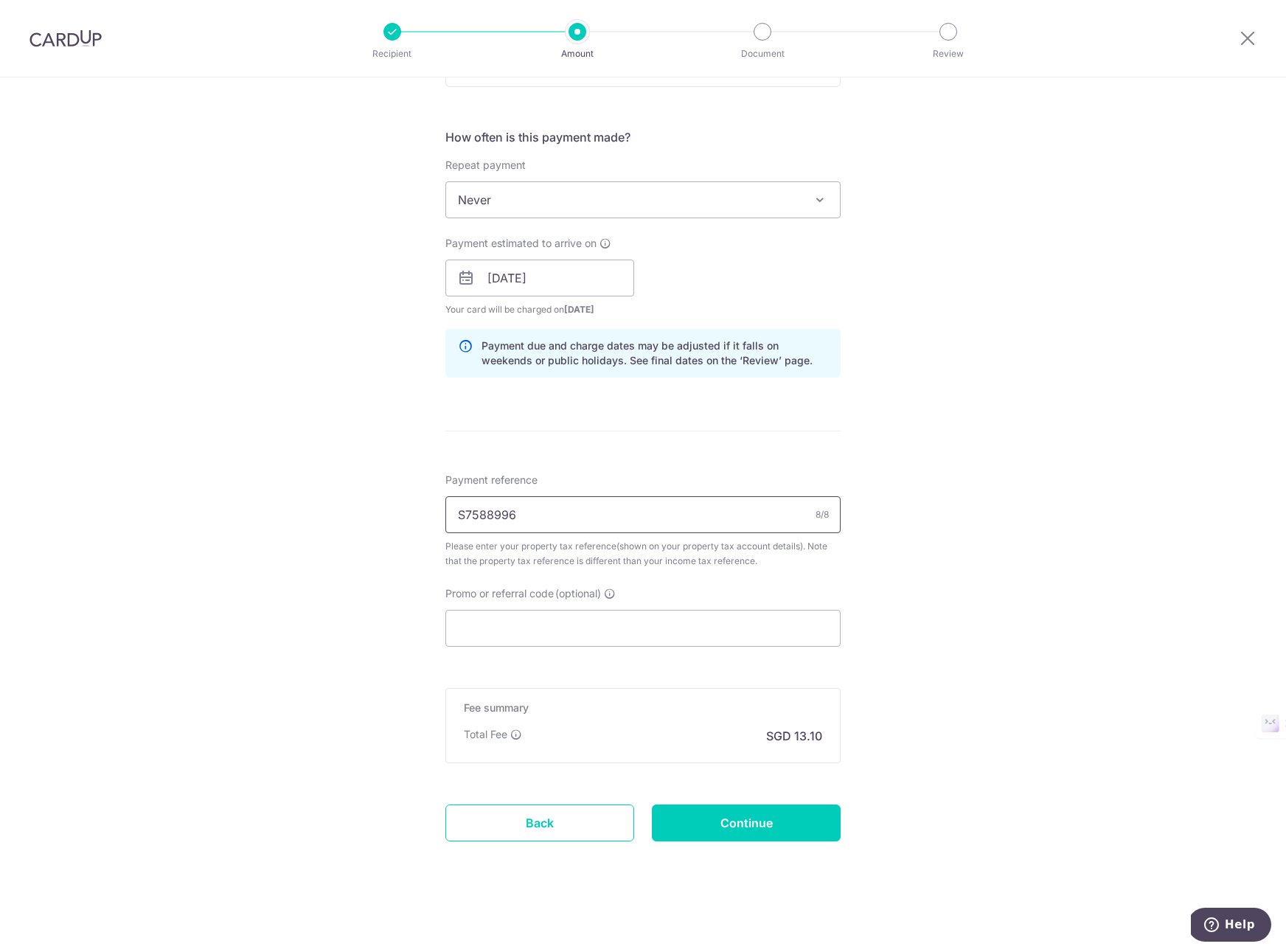
click at [421, 517] on div "Tell us more about your payment Enter payment amount SGD 504.00 504.00 The tota…" at bounding box center [643, 237] width 1286 height 1429
type input "5088225W"
click at [291, 516] on div "Tell us more about your payment Enter payment amount SGD 504.00 504.00 The tota…" at bounding box center [643, 237] width 1286 height 1429
click at [485, 516] on input "5088225W" at bounding box center [643, 514] width 395 height 37
click at [987, 576] on div "Tell us more about your payment Enter payment amount SGD 504.00 504.00 The tota…" at bounding box center [643, 237] width 1286 height 1429
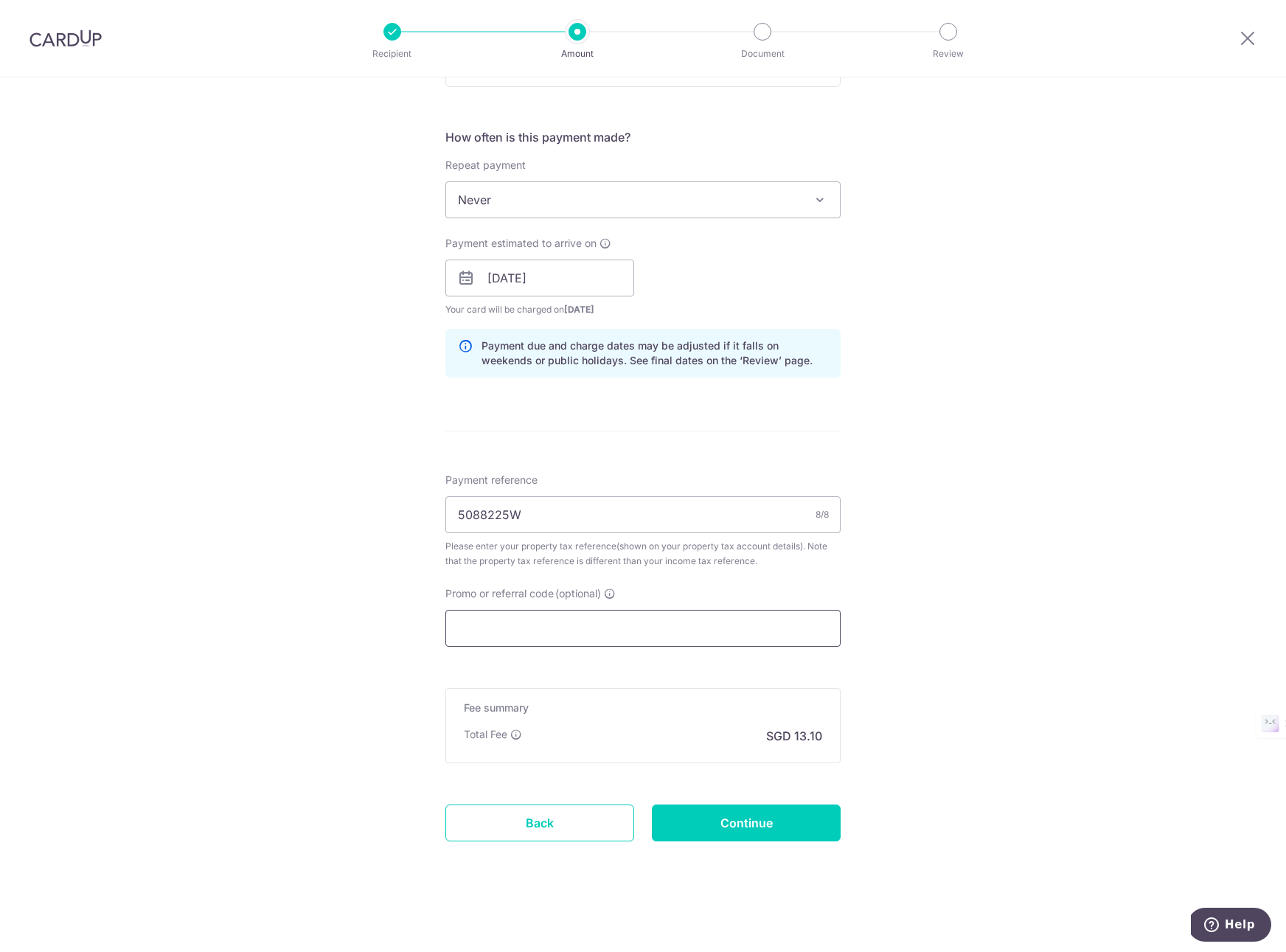
click at [660, 635] on input "Promo or referral code (optional)" at bounding box center [643, 628] width 395 height 37
paste input "MILELION"
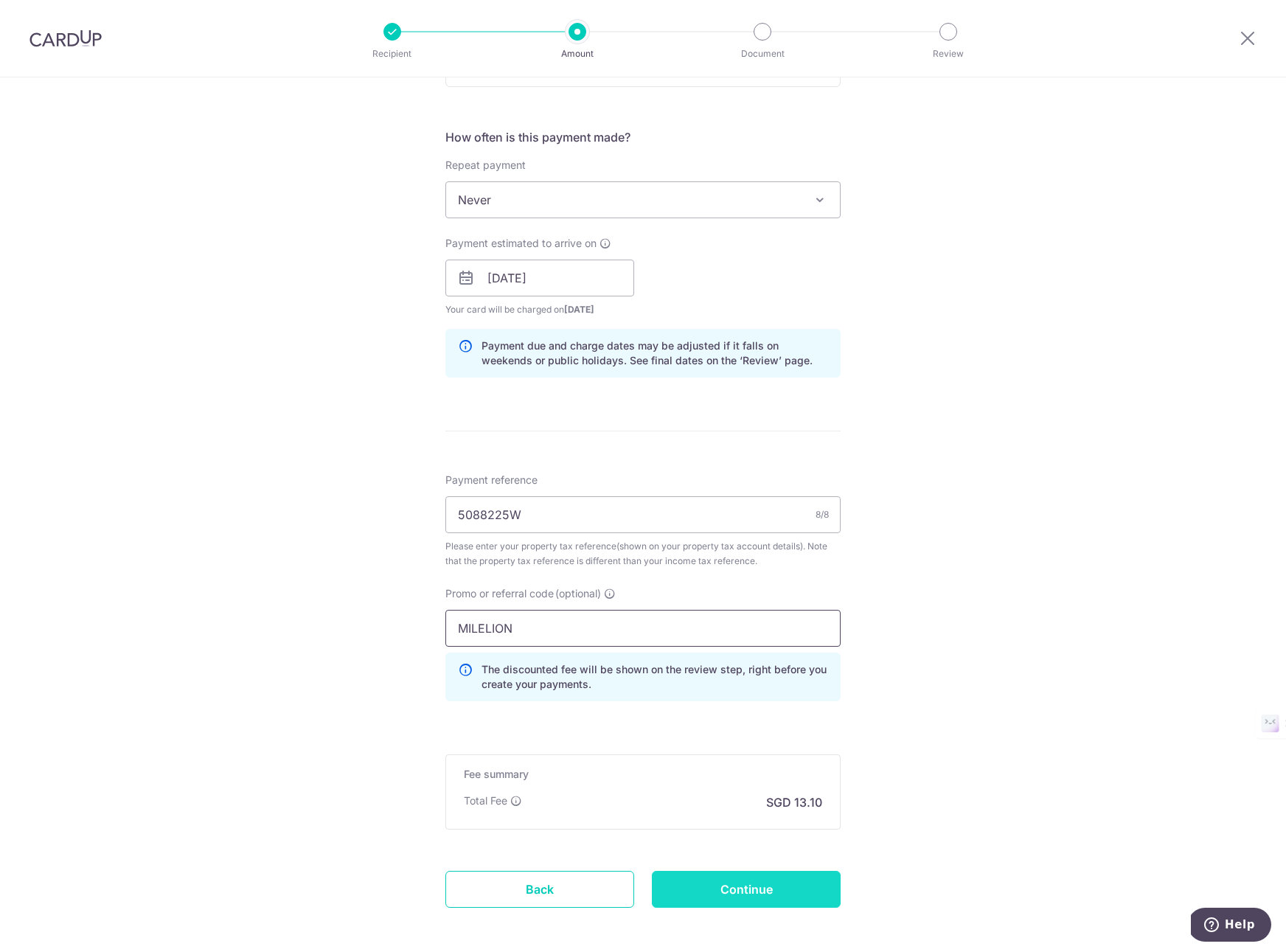
type input "MILELION"
click at [734, 891] on input "Continue" at bounding box center [746, 889] width 189 height 37
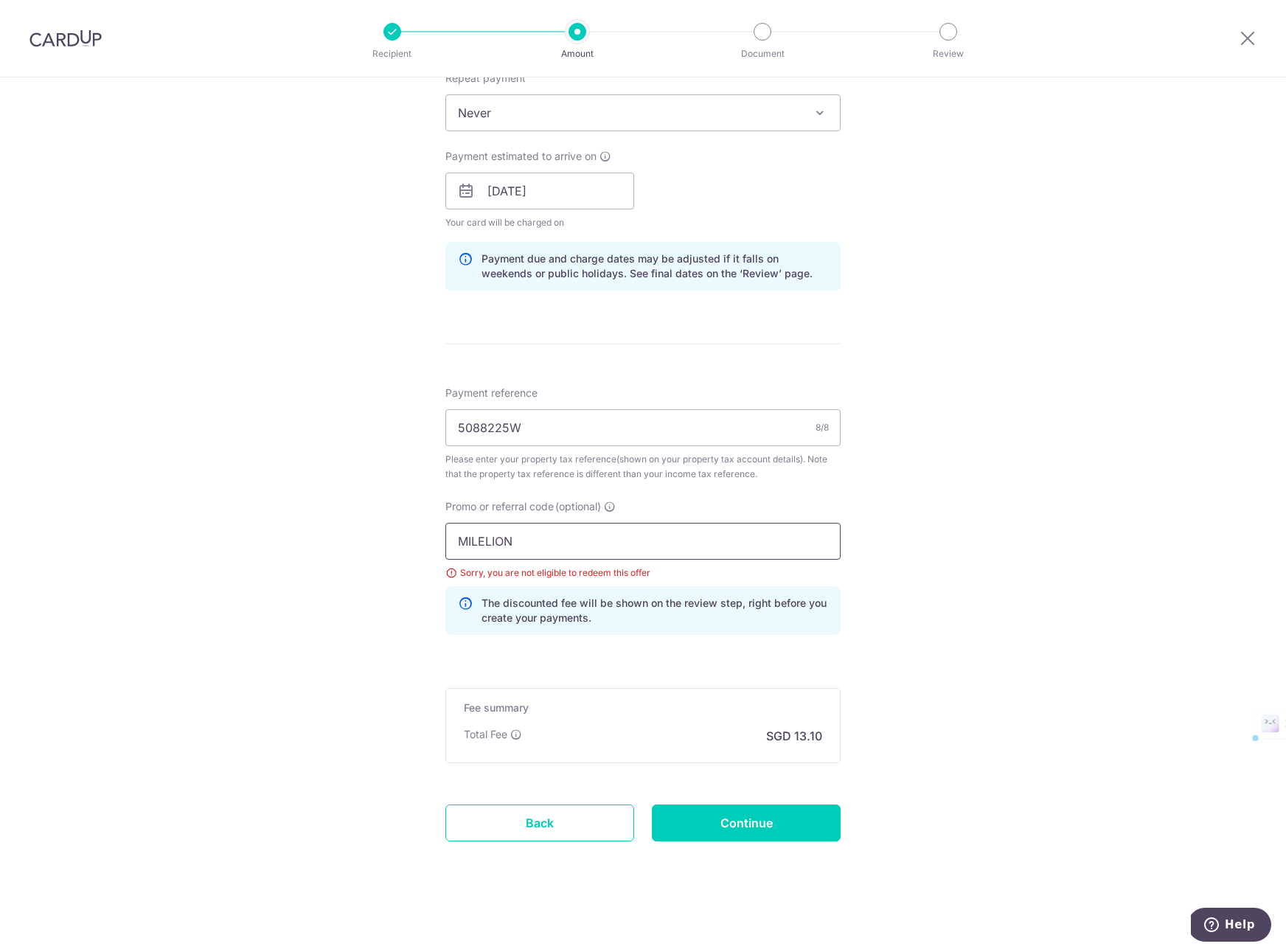
drag, startPoint x: 545, startPoint y: 536, endPoint x: 430, endPoint y: 541, distance: 115.1
click at [430, 541] on div "Tell us more about your payment Enter payment amount SGD 504.00 504.00 The tota…" at bounding box center [643, 194] width 1286 height 1516
paste input "VTAX25ONE"
type input "VTAX25ONE"
click at [376, 553] on div "Tell us more about your payment Enter payment amount SGD 504.00 504.00 The tota…" at bounding box center [643, 194] width 1286 height 1516
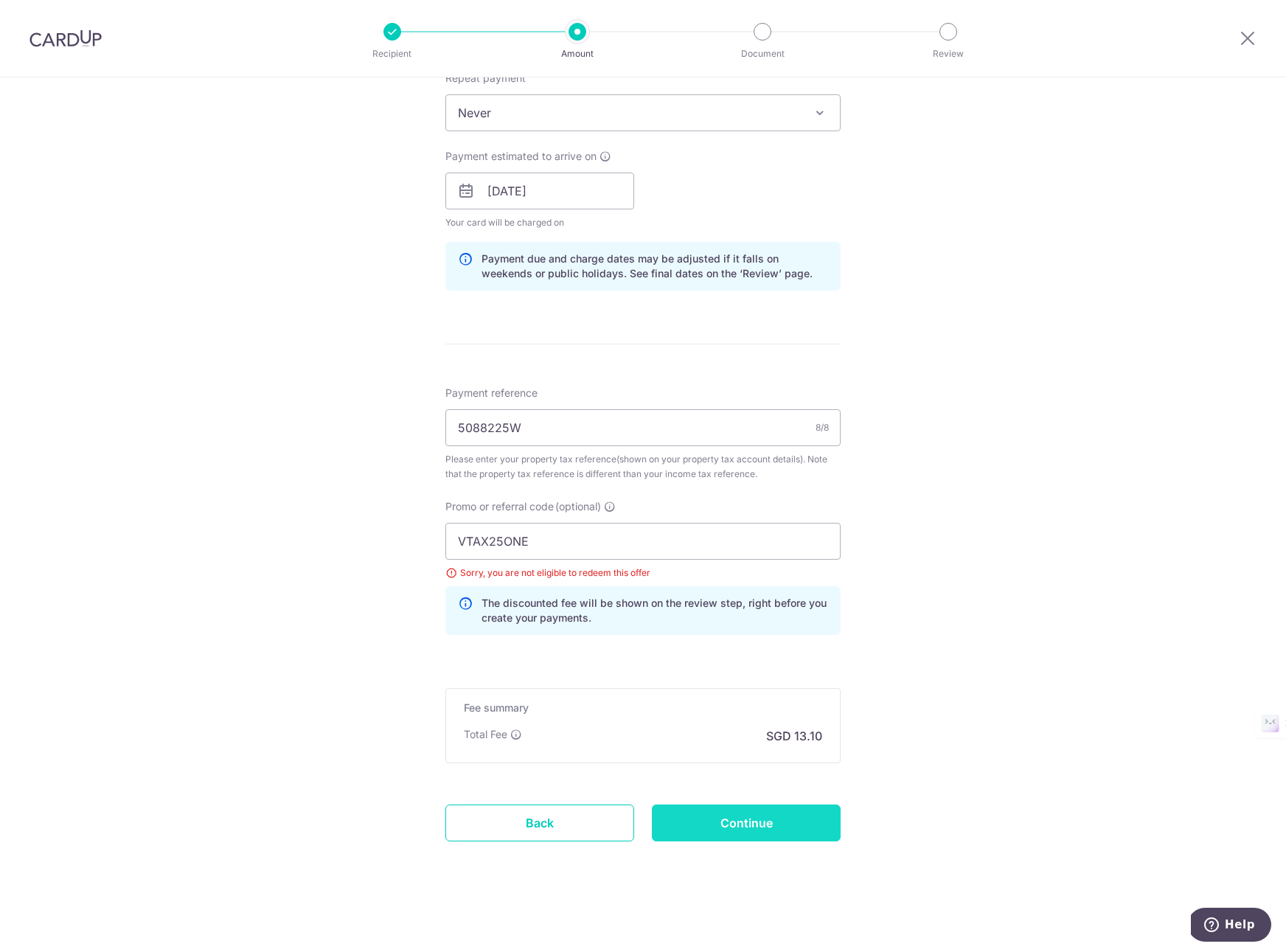
click at [734, 822] on input "Continue" at bounding box center [746, 822] width 189 height 37
click at [562, 541] on input "VTAX25ONE" at bounding box center [643, 541] width 395 height 37
drag, startPoint x: 560, startPoint y: 541, endPoint x: 455, endPoint y: 539, distance: 105.0
click at [455, 539] on input "VTAX25ONE" at bounding box center [643, 541] width 395 height 37
paste input "OFF225"
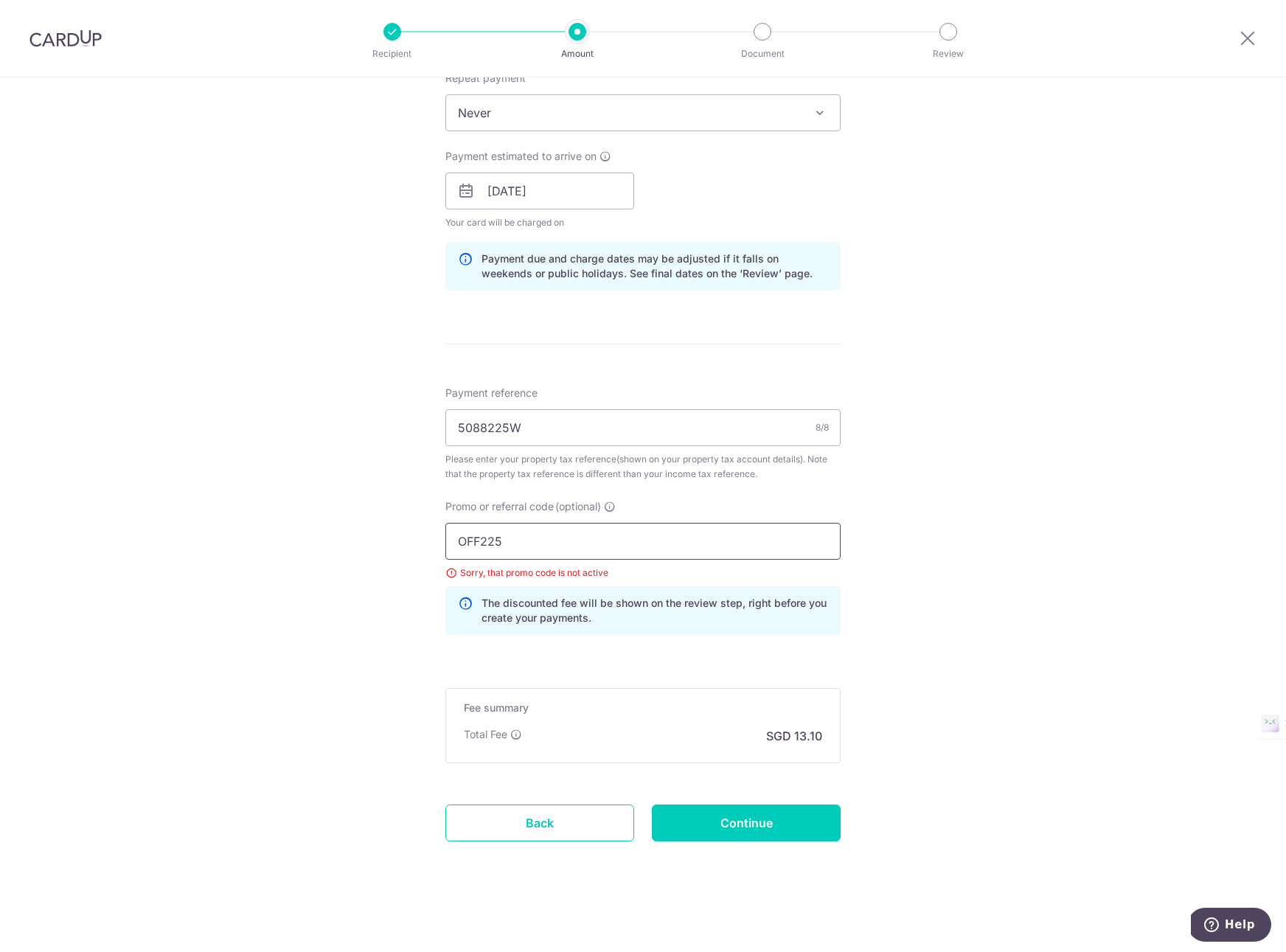
type input "OFF225"
click at [358, 554] on div "Tell us more about your payment Enter payment amount SGD 504.00 504.00 The tota…" at bounding box center [643, 194] width 1286 height 1516
click at [703, 813] on input "Continue" at bounding box center [746, 822] width 189 height 37
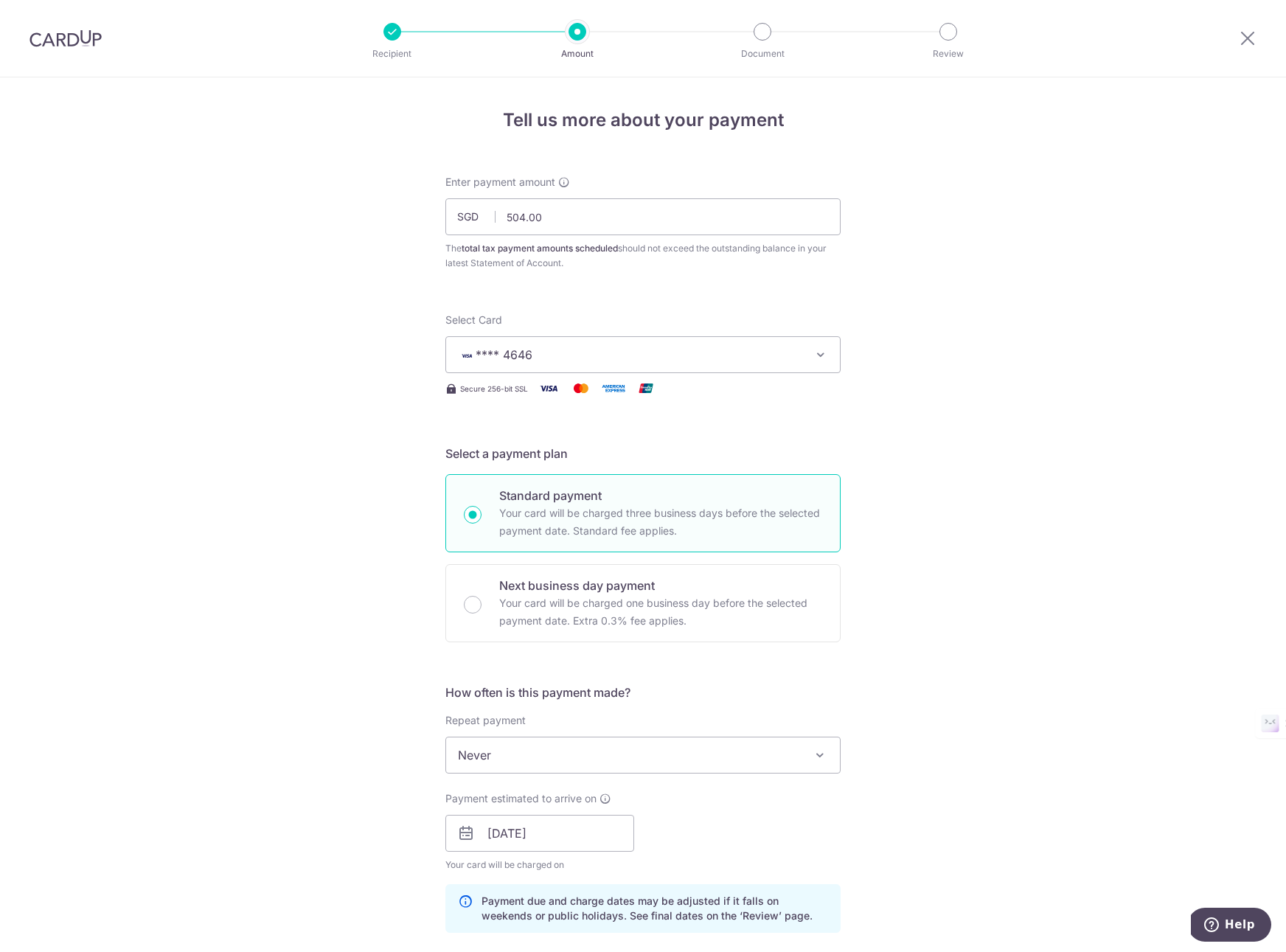
scroll to position [642, 0]
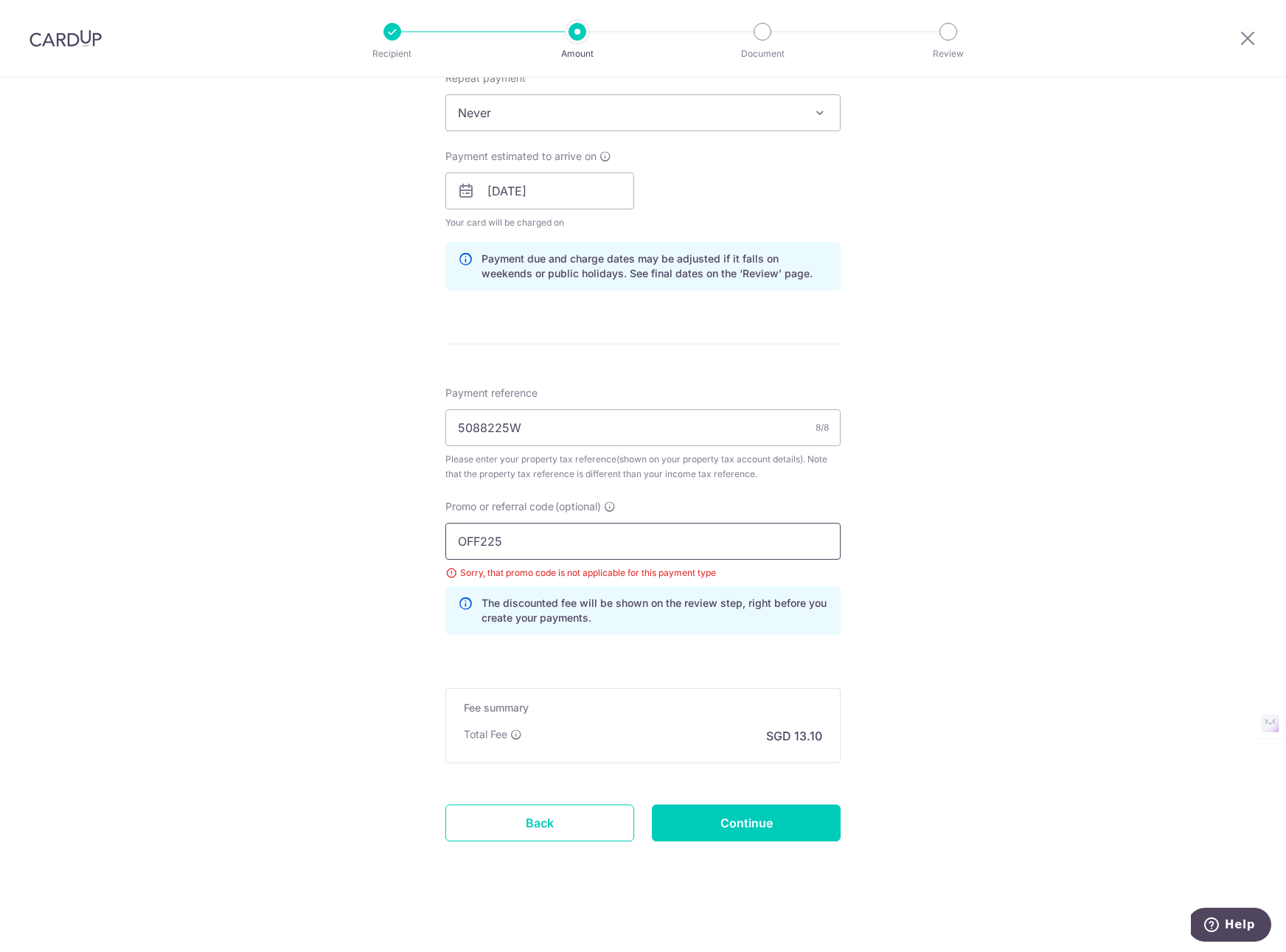
click at [572, 543] on input "OFF225" at bounding box center [643, 541] width 395 height 37
type input "O"
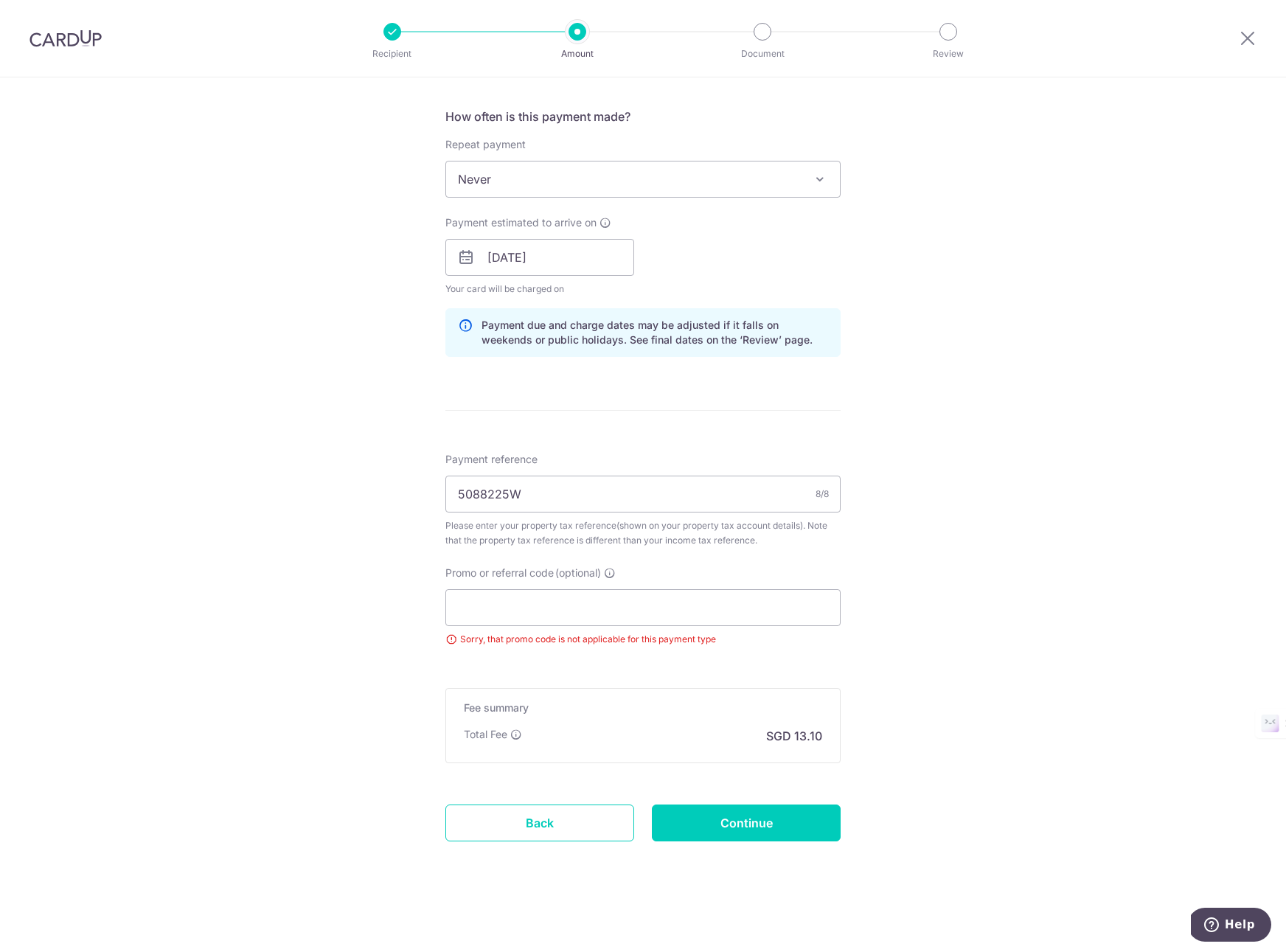
click at [928, 577] on div "Tell us more about your payment Enter payment amount SGD 504.00 504.00 The tota…" at bounding box center [643, 226] width 1286 height 1450
click at [329, 607] on div "Tell us more about your payment Enter payment amount SGD 504.00 504.00 The tota…" at bounding box center [643, 226] width 1286 height 1450
click at [363, 772] on div "Tell us more about your payment Enter payment amount SGD 504.00 504.00 The tota…" at bounding box center [643, 226] width 1286 height 1450
click at [556, 833] on link "Back" at bounding box center [539, 822] width 189 height 37
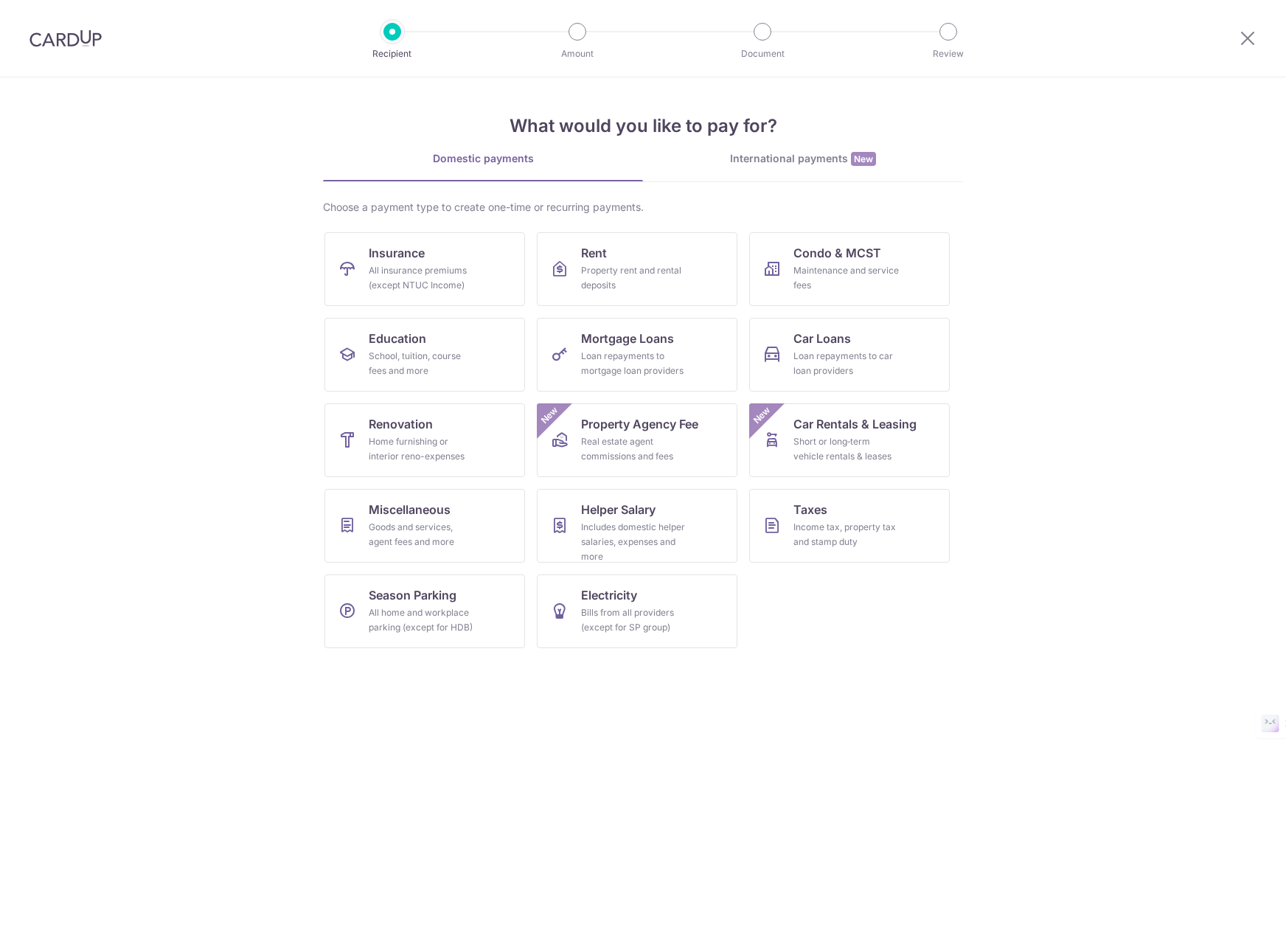
click at [227, 302] on section "What would you like to pay for? Domestic payments International payments New Ch…" at bounding box center [643, 514] width 1286 height 874
